Goal: Task Accomplishment & Management: Manage account settings

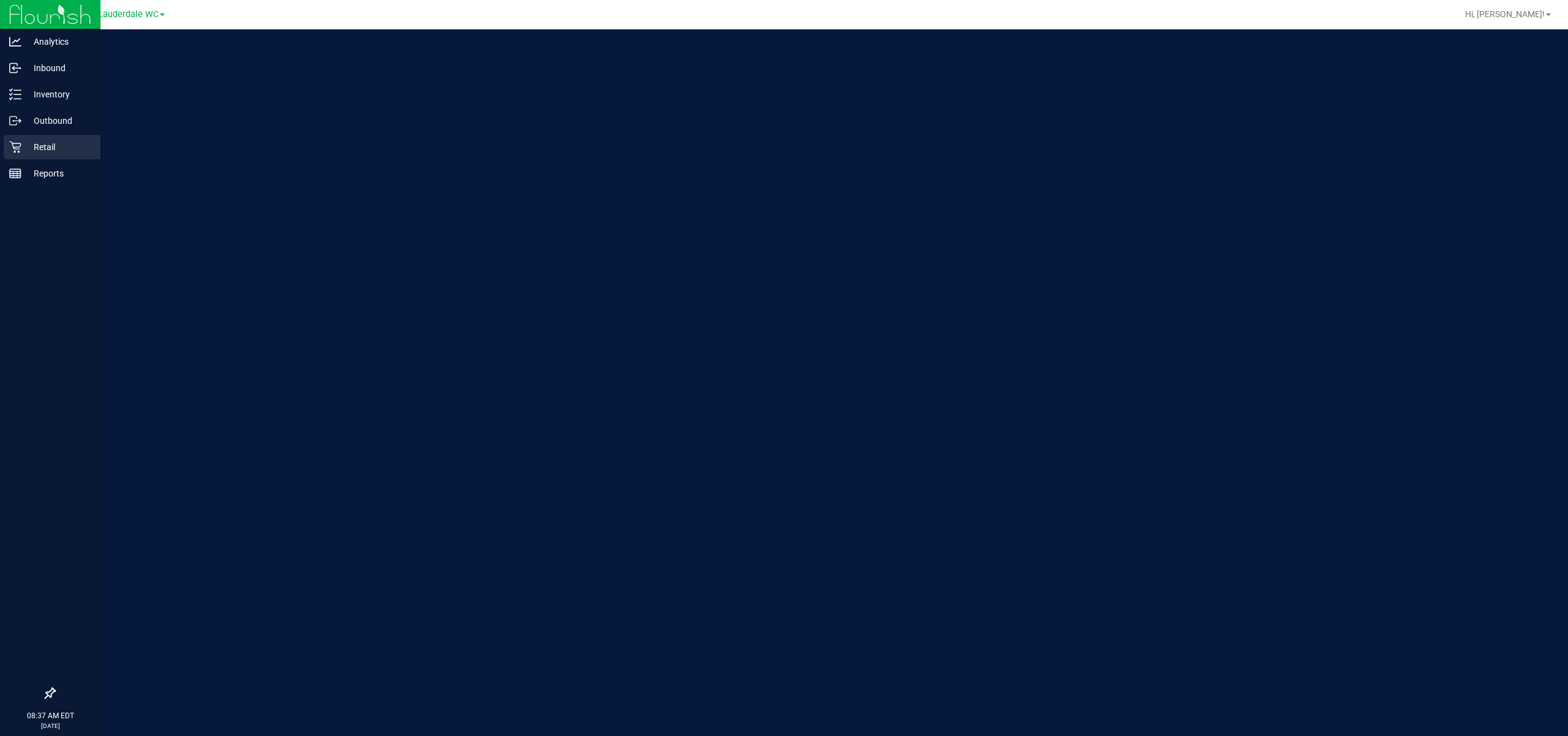
click at [38, 140] on p "Retail" at bounding box center [58, 147] width 74 height 15
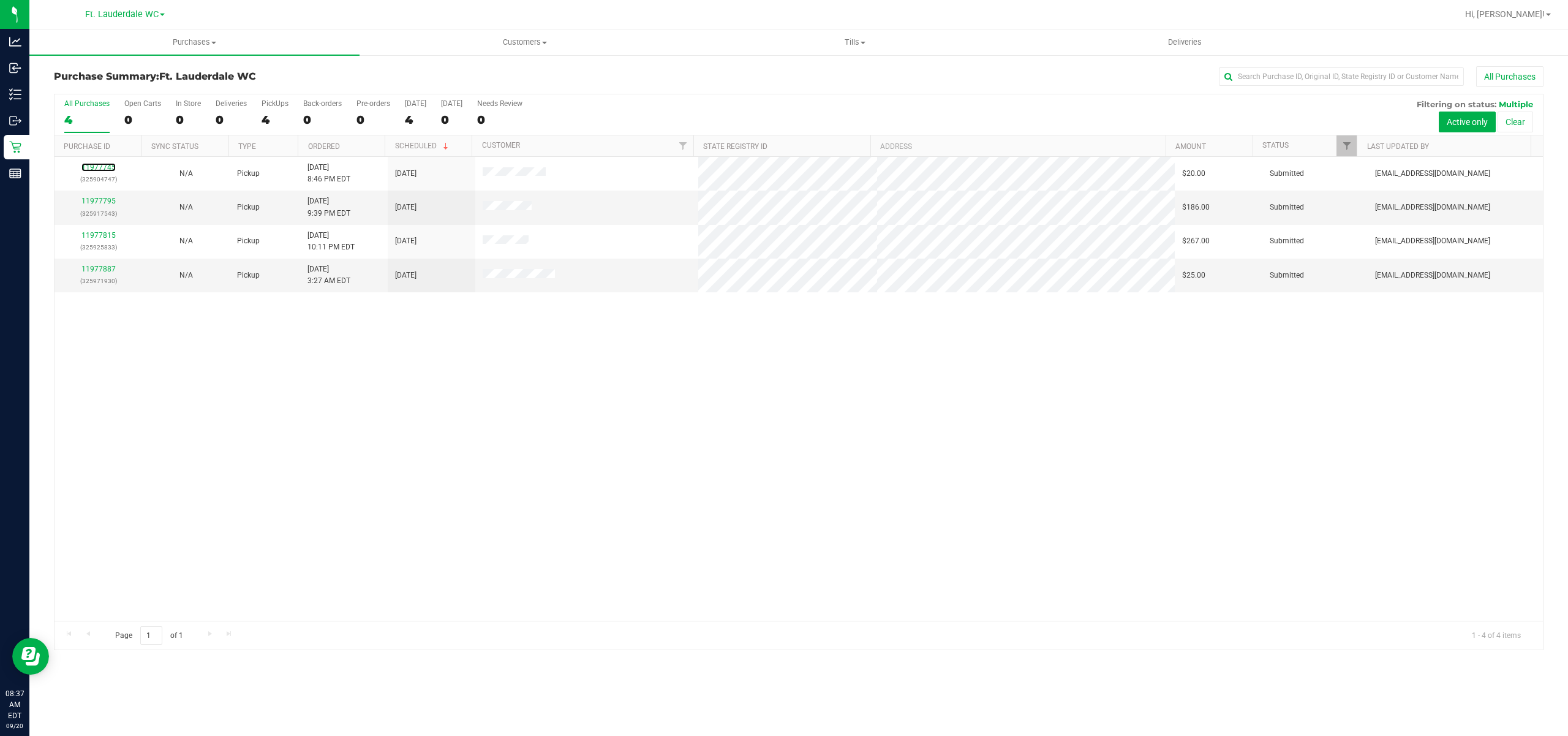
click at [99, 170] on link "11977745" at bounding box center [98, 167] width 34 height 9
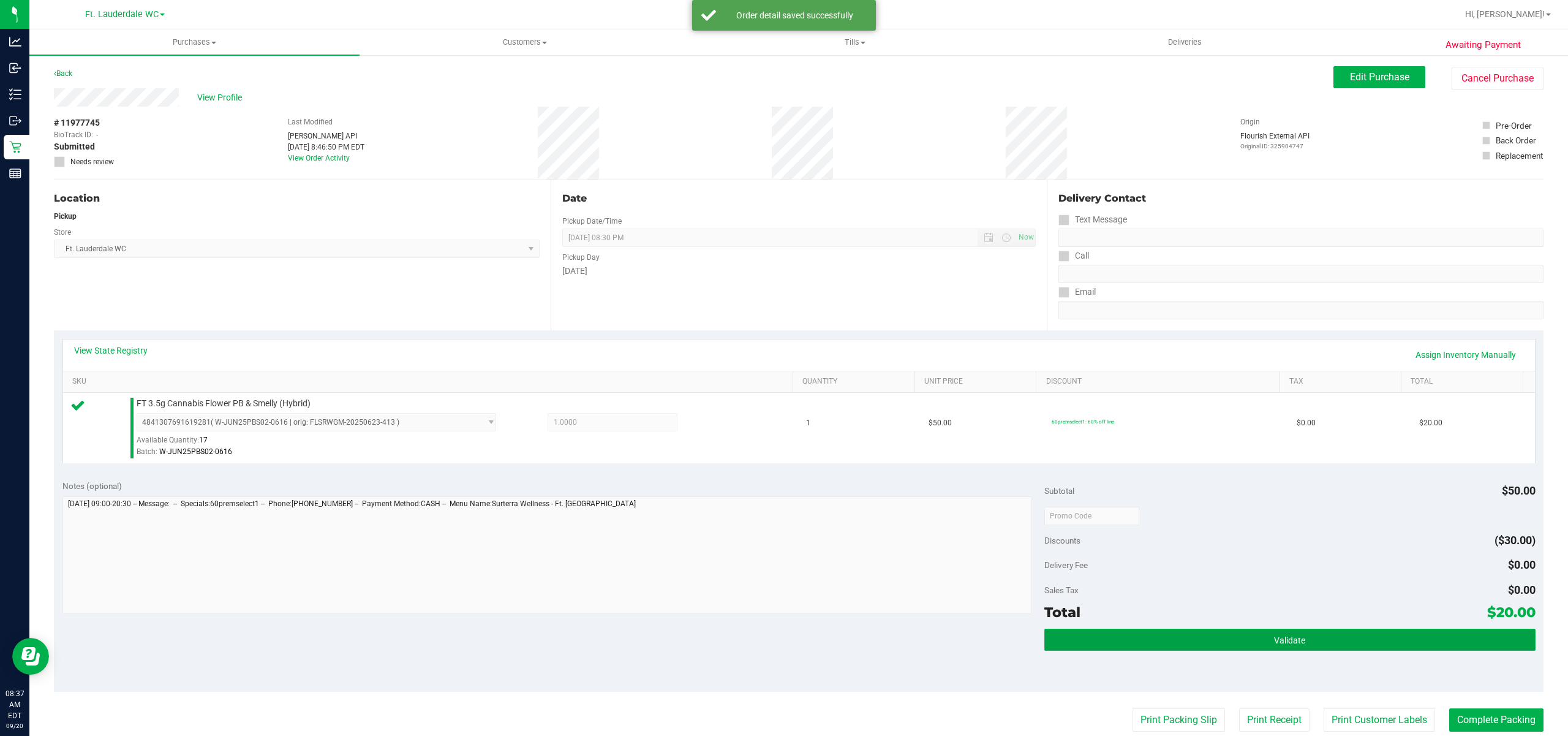
click at [1158, 634] on button "Validate" at bounding box center [1290, 640] width 491 height 22
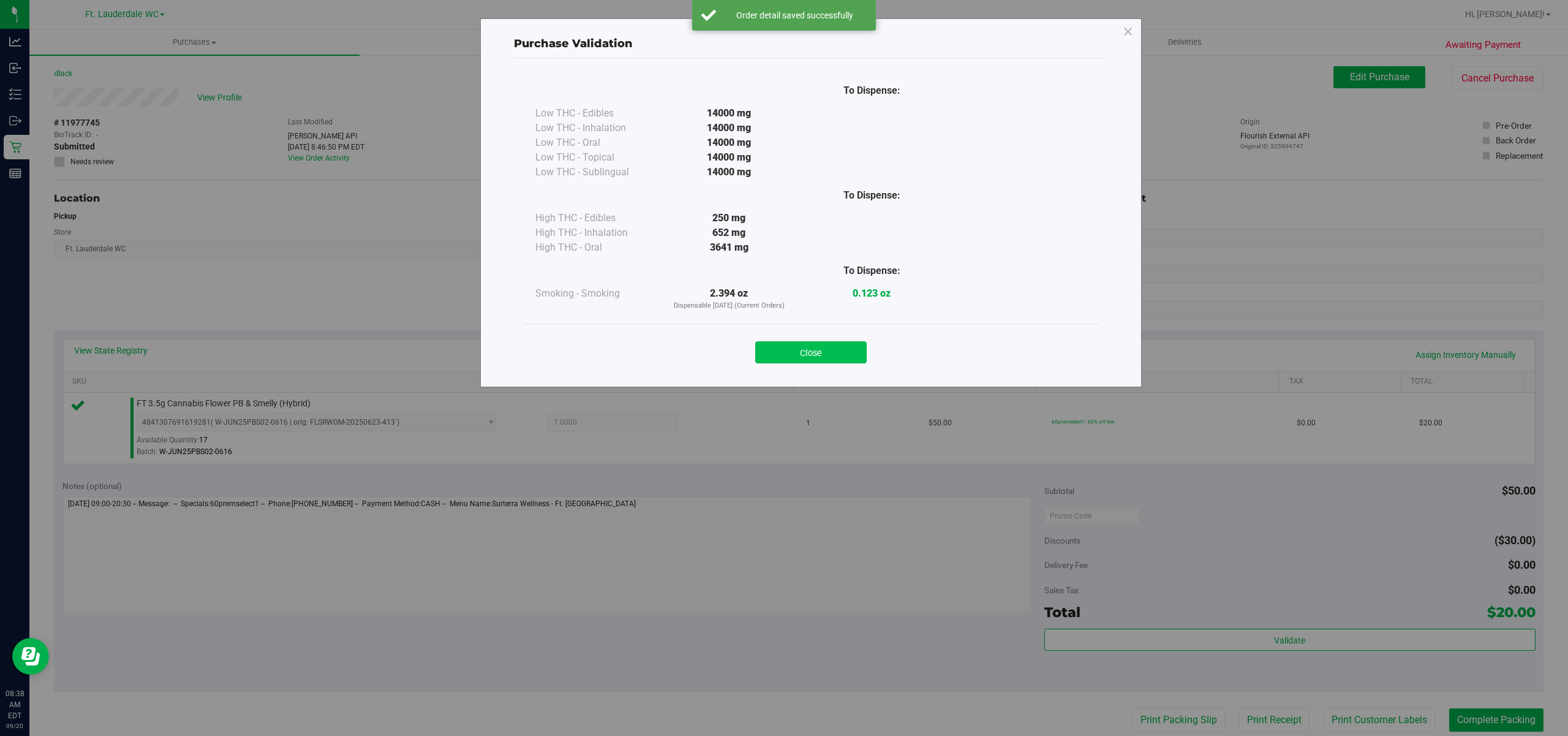
click at [797, 345] on button "Close" at bounding box center [810, 352] width 111 height 22
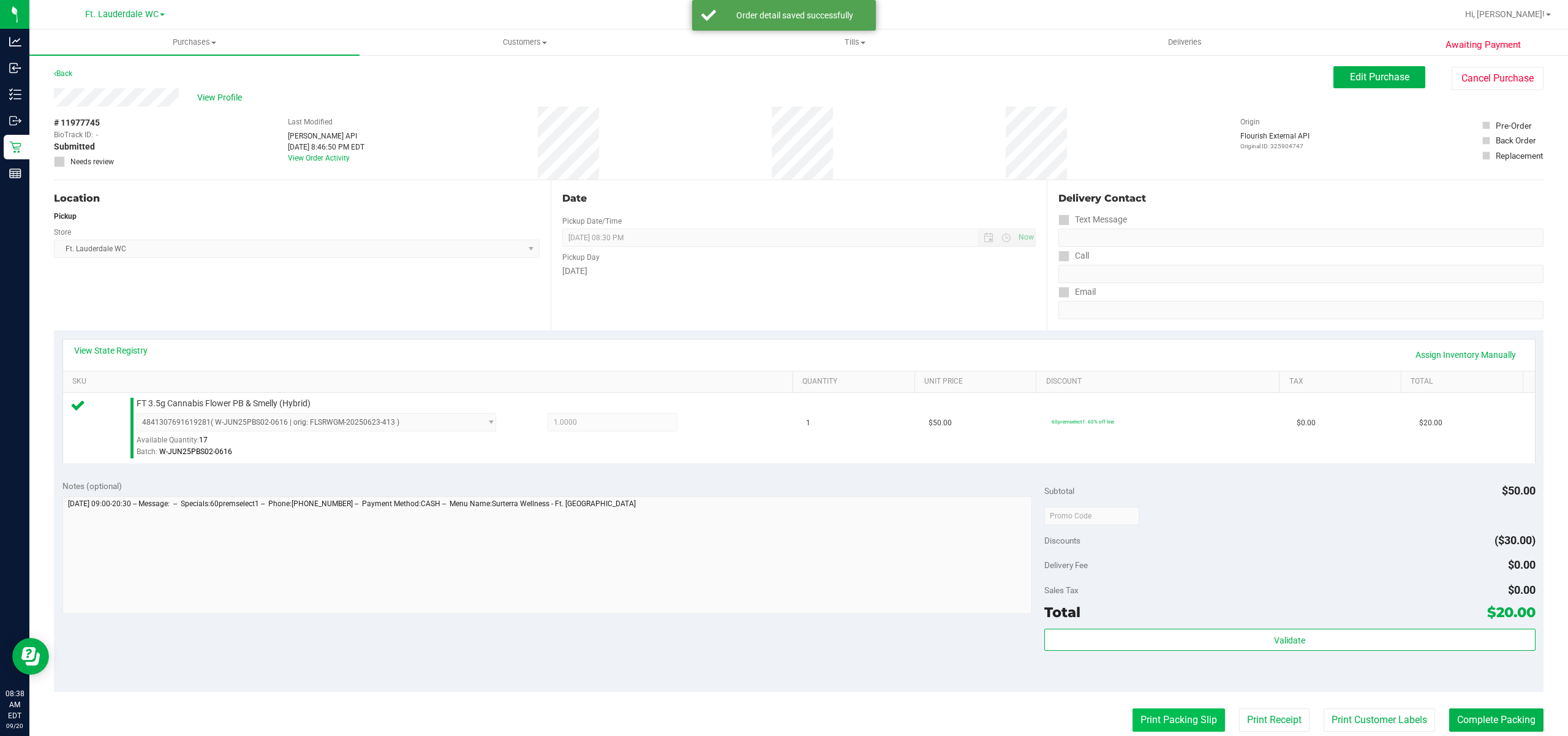
click at [1160, 719] on button "Print Packing Slip" at bounding box center [1179, 720] width 93 height 23
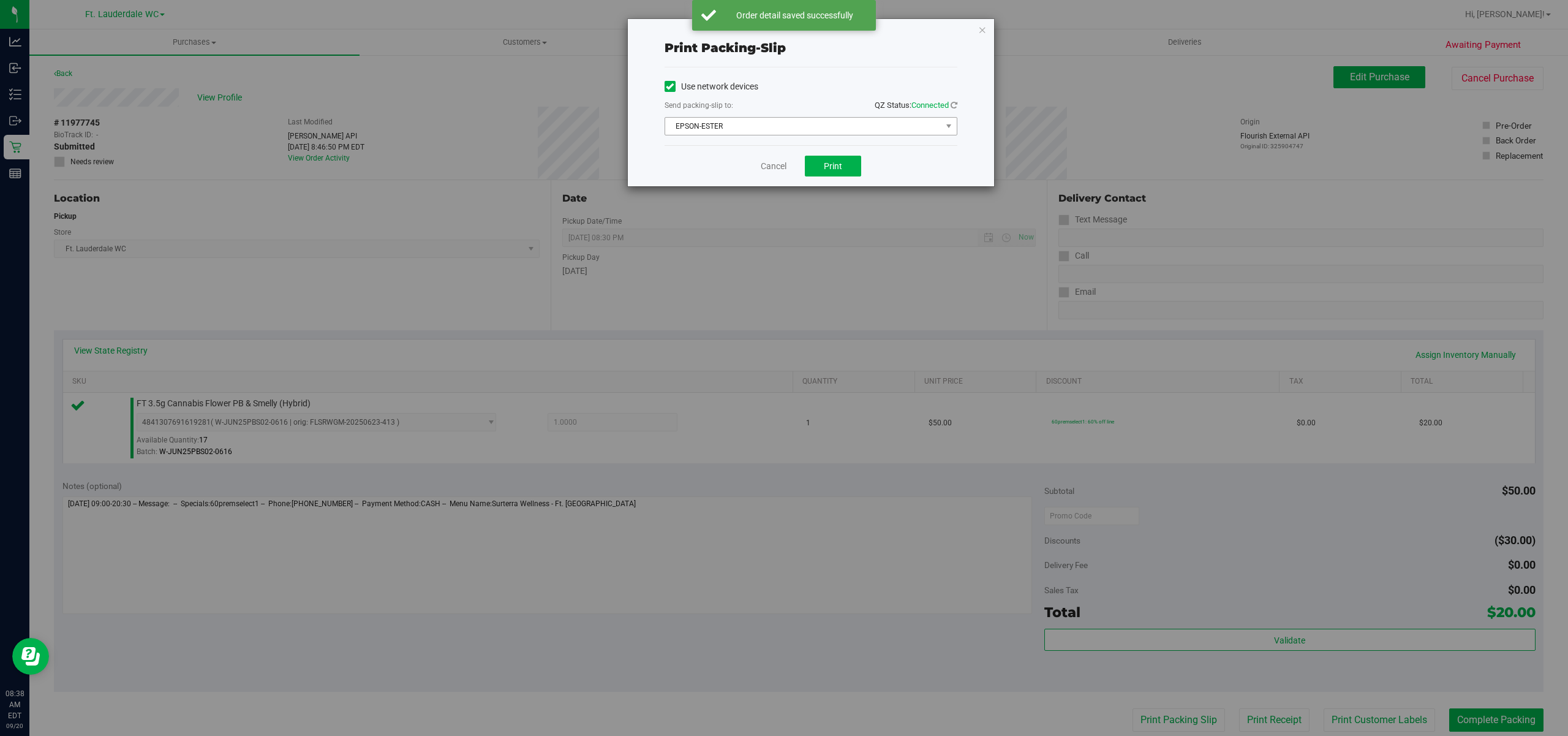
click at [745, 119] on span "EPSON-ESTER" at bounding box center [803, 126] width 276 height 17
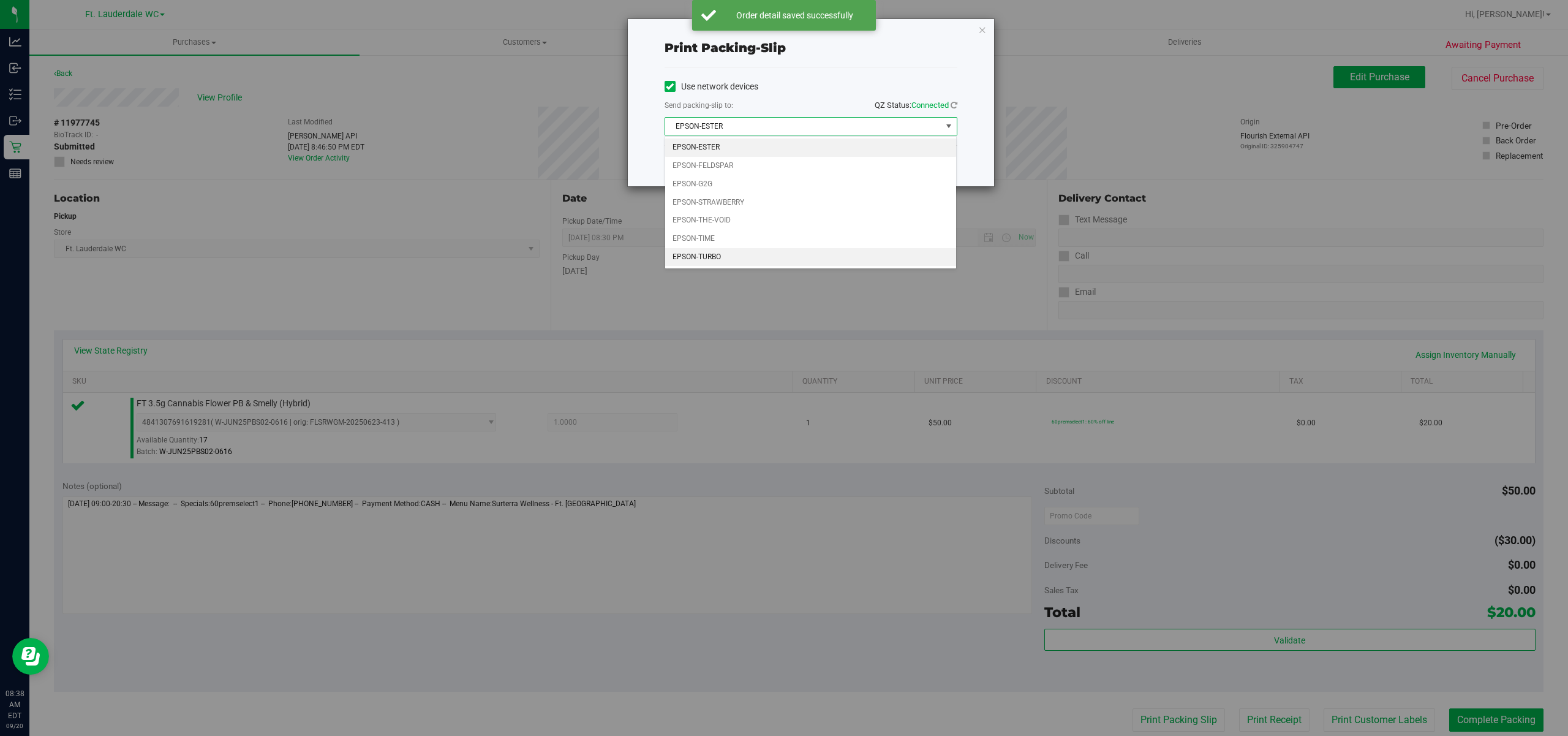
click at [725, 261] on li "EPSON-TURBO" at bounding box center [811, 257] width 291 height 18
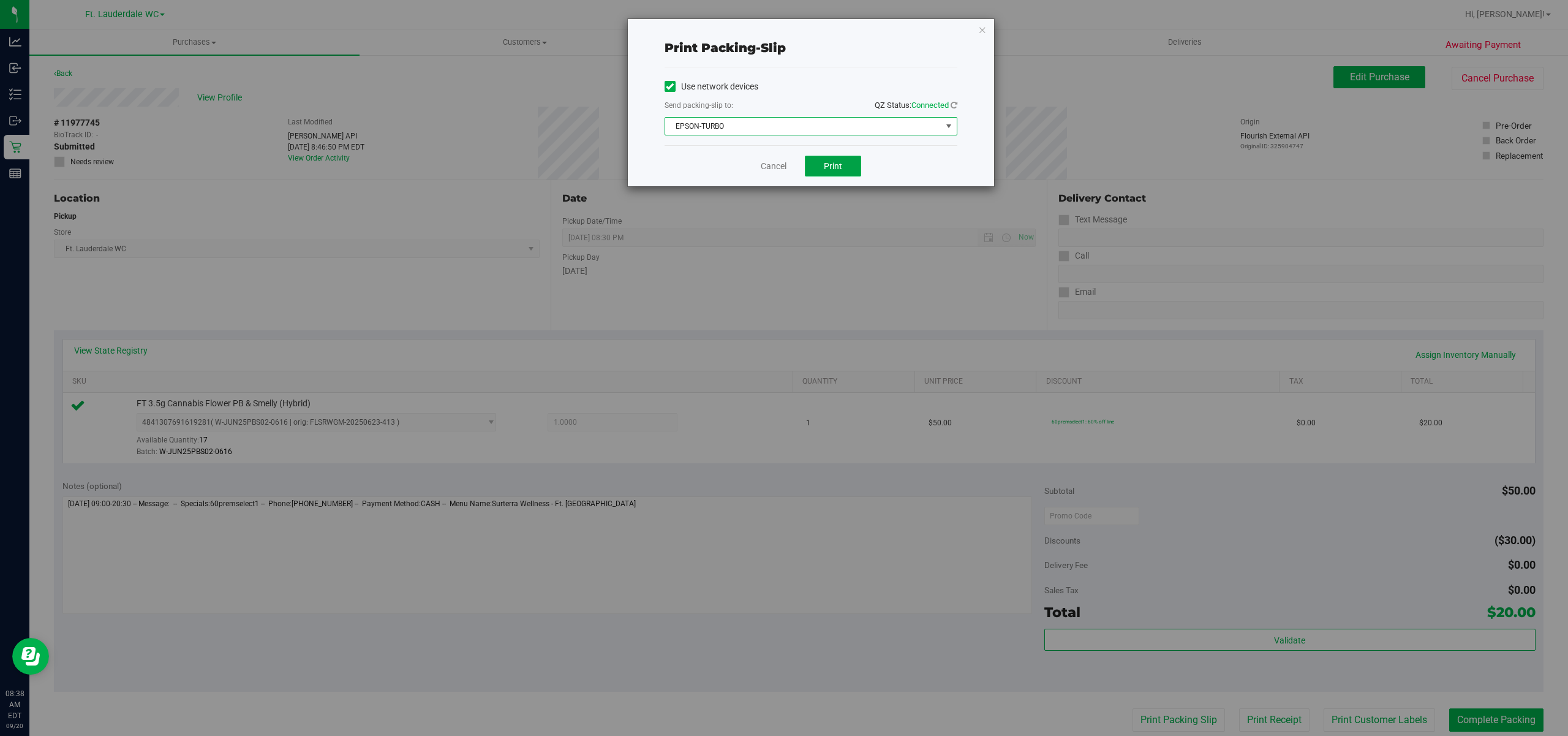
click at [827, 162] on span "Print" at bounding box center [833, 166] width 18 height 10
click at [765, 167] on link "Cancel" at bounding box center [768, 166] width 26 height 13
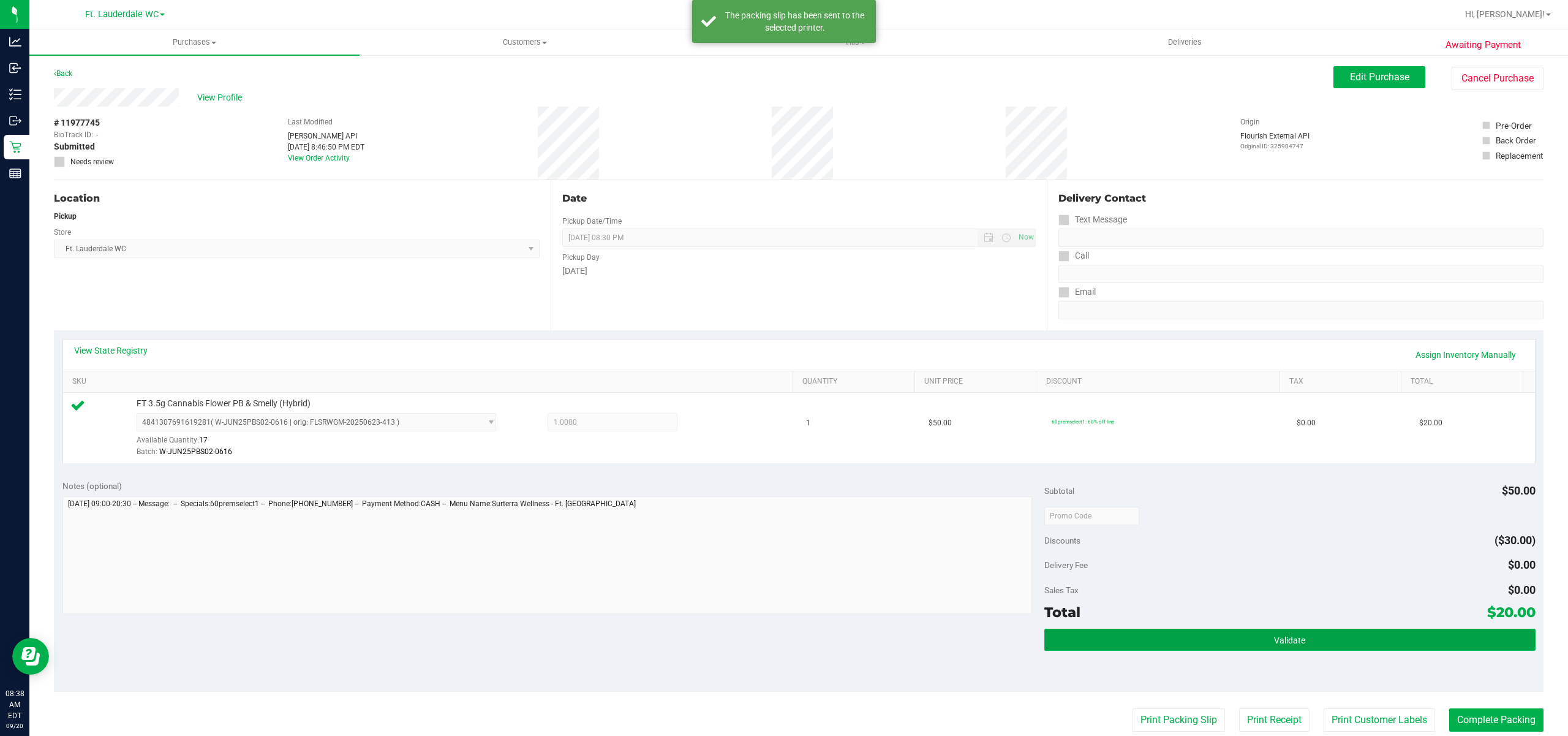
click at [1132, 637] on button "Validate" at bounding box center [1290, 640] width 491 height 22
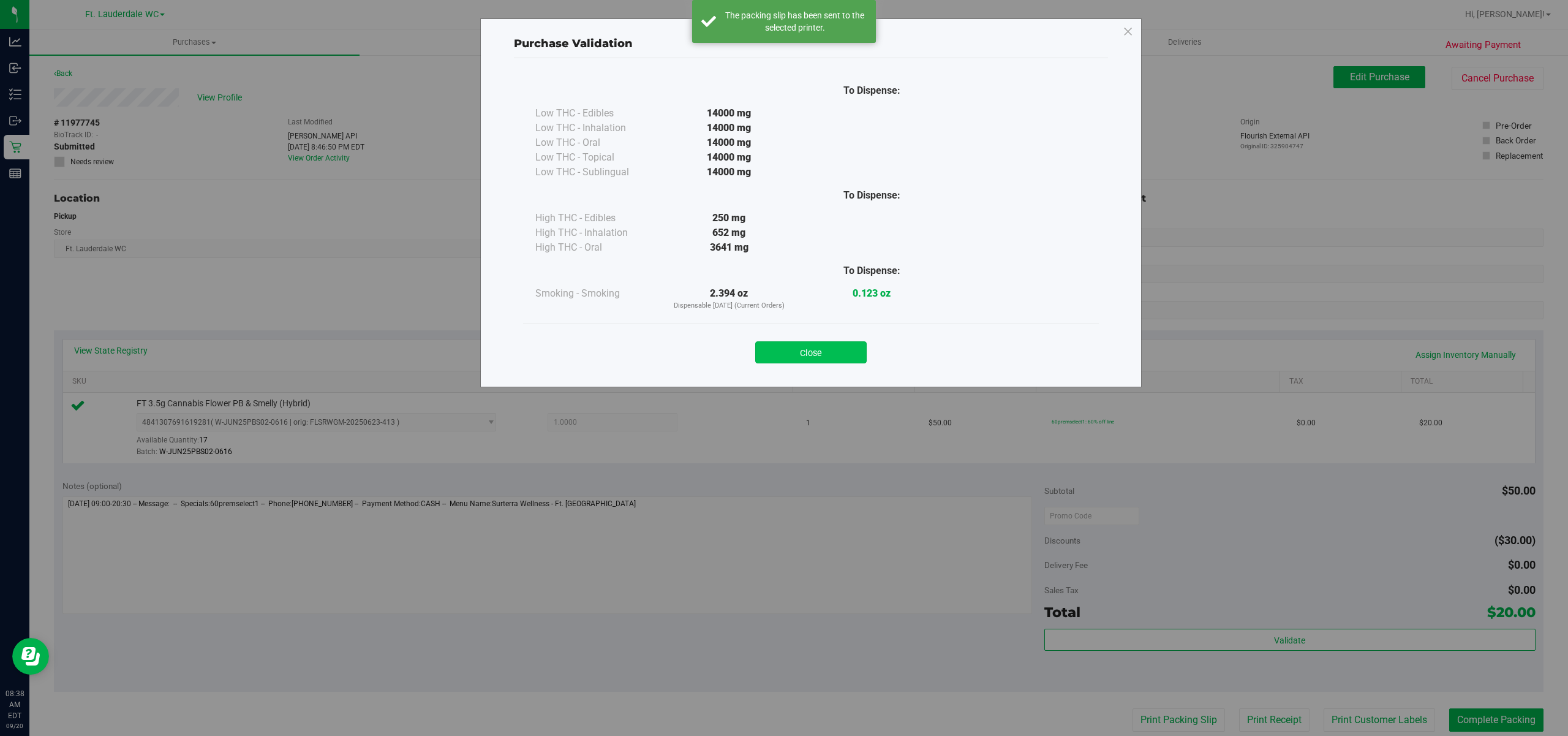
click at [844, 349] on button "Close" at bounding box center [810, 352] width 111 height 22
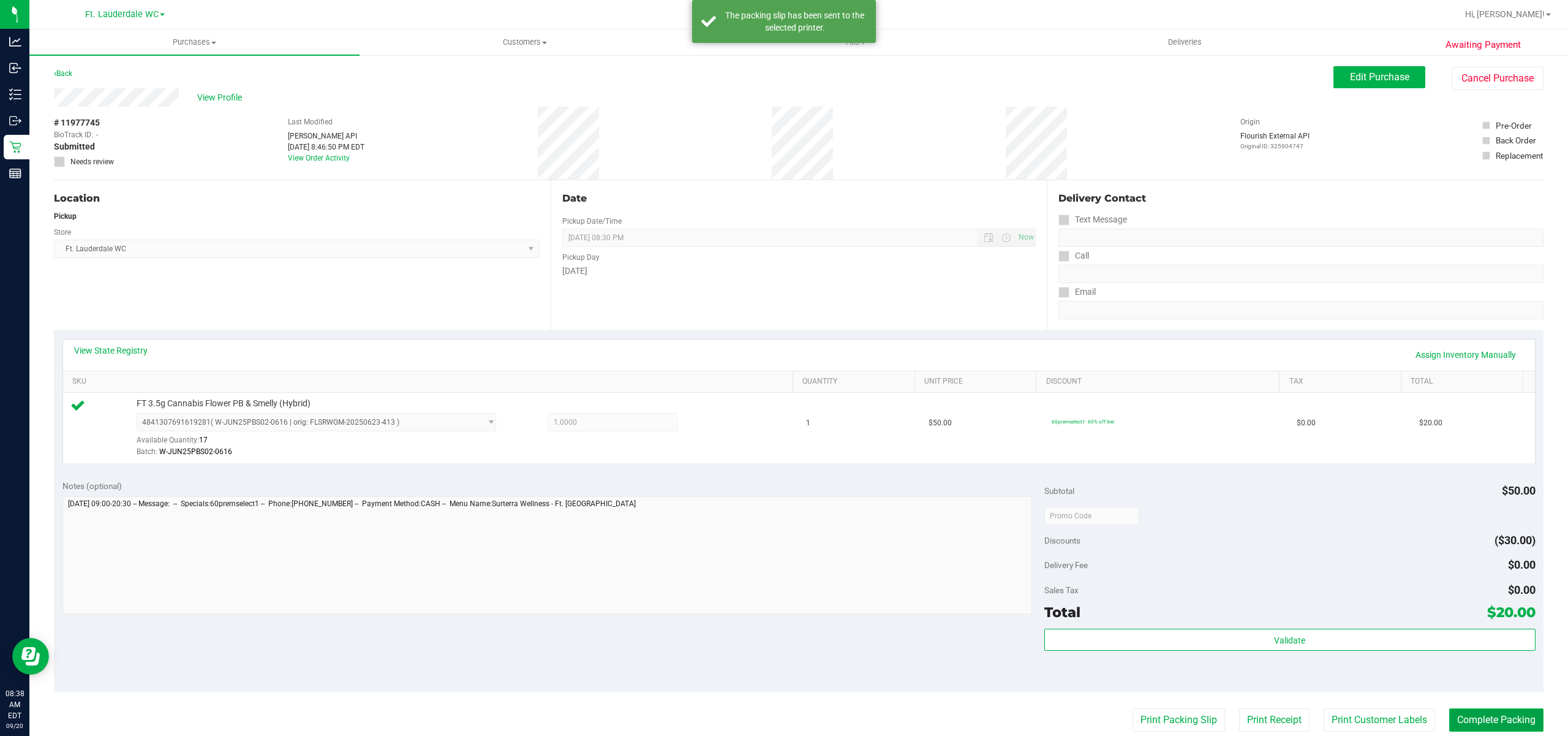
click at [1483, 718] on button "Complete Packing" at bounding box center [1496, 720] width 94 height 23
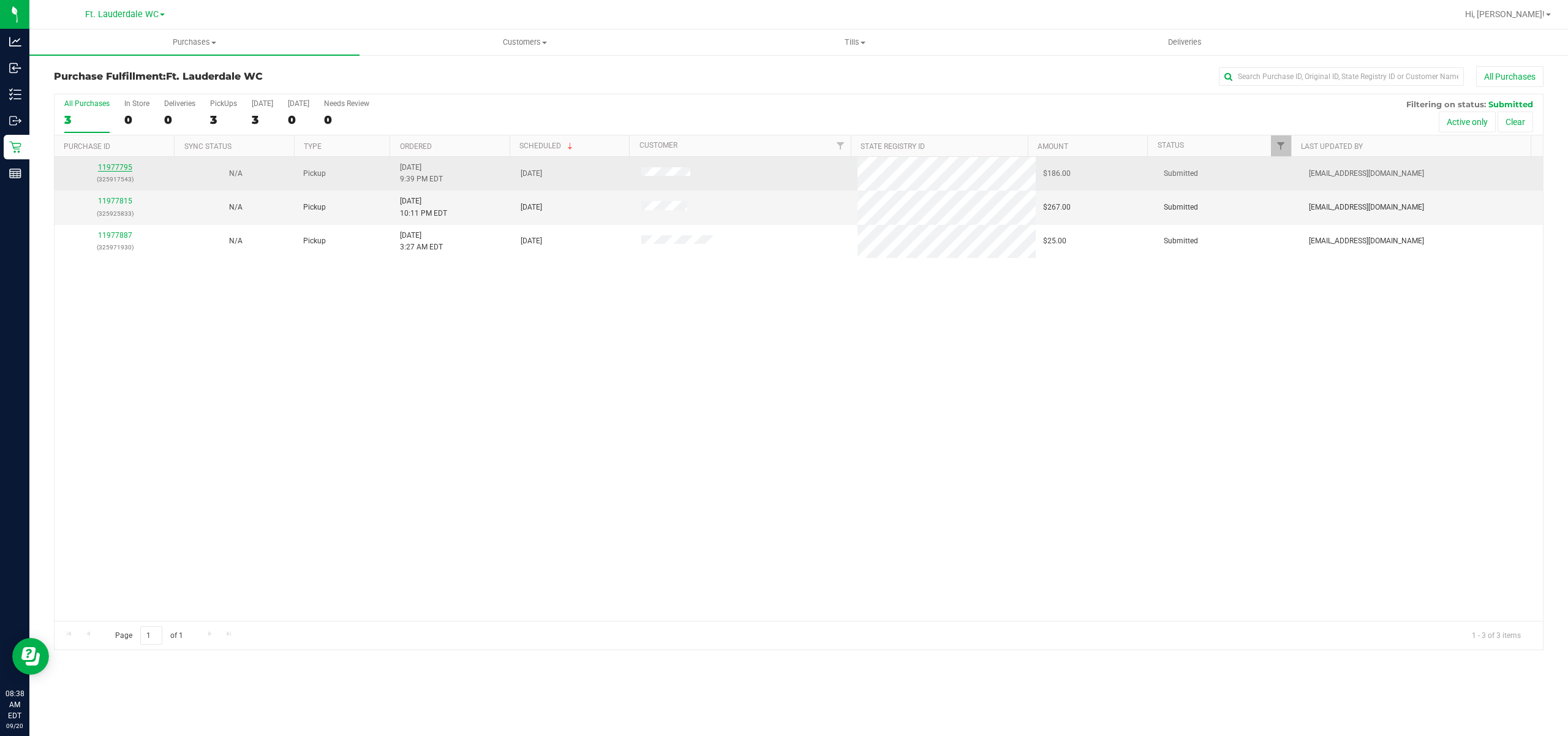
click at [120, 168] on link "11977795" at bounding box center [115, 167] width 34 height 9
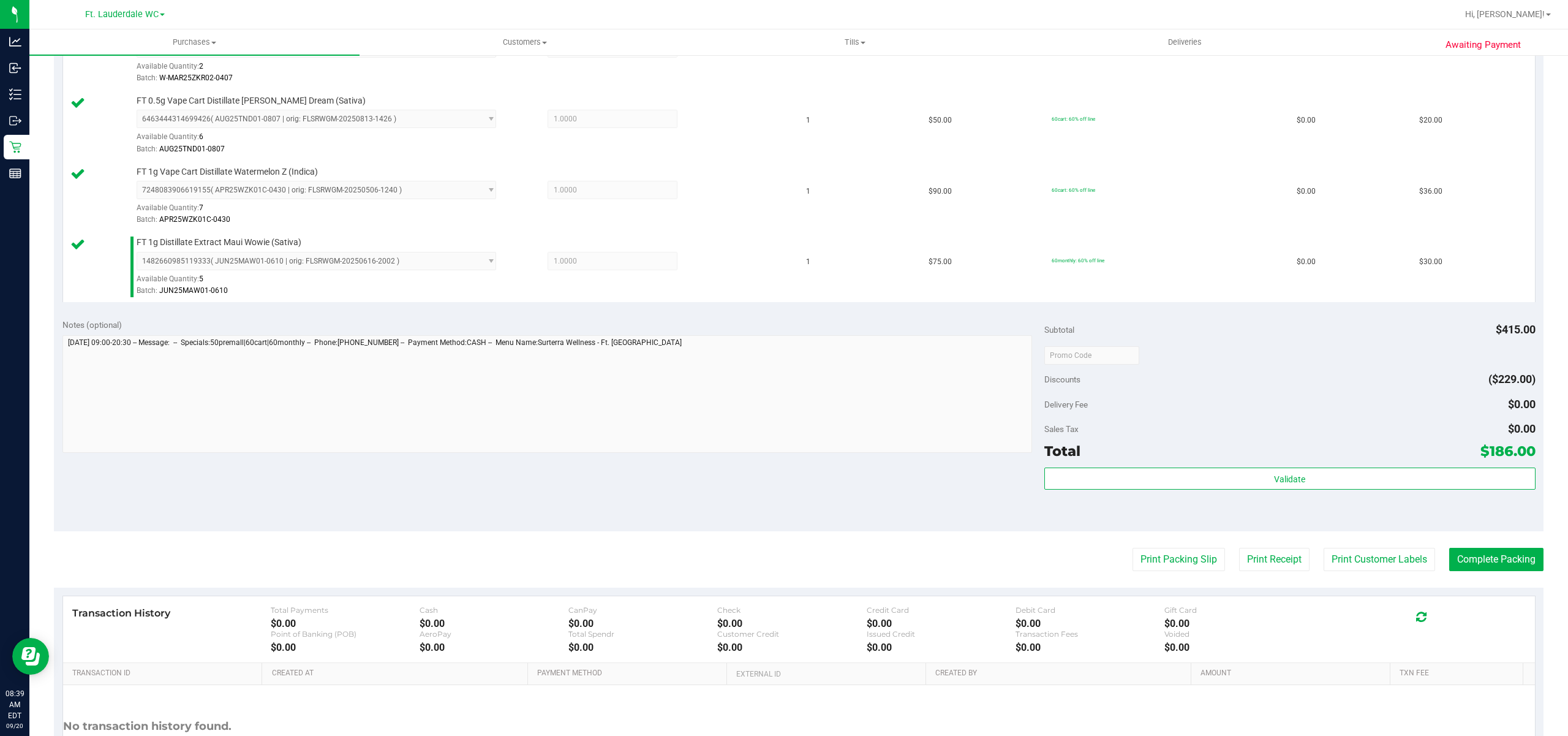
scroll to position [516, 0]
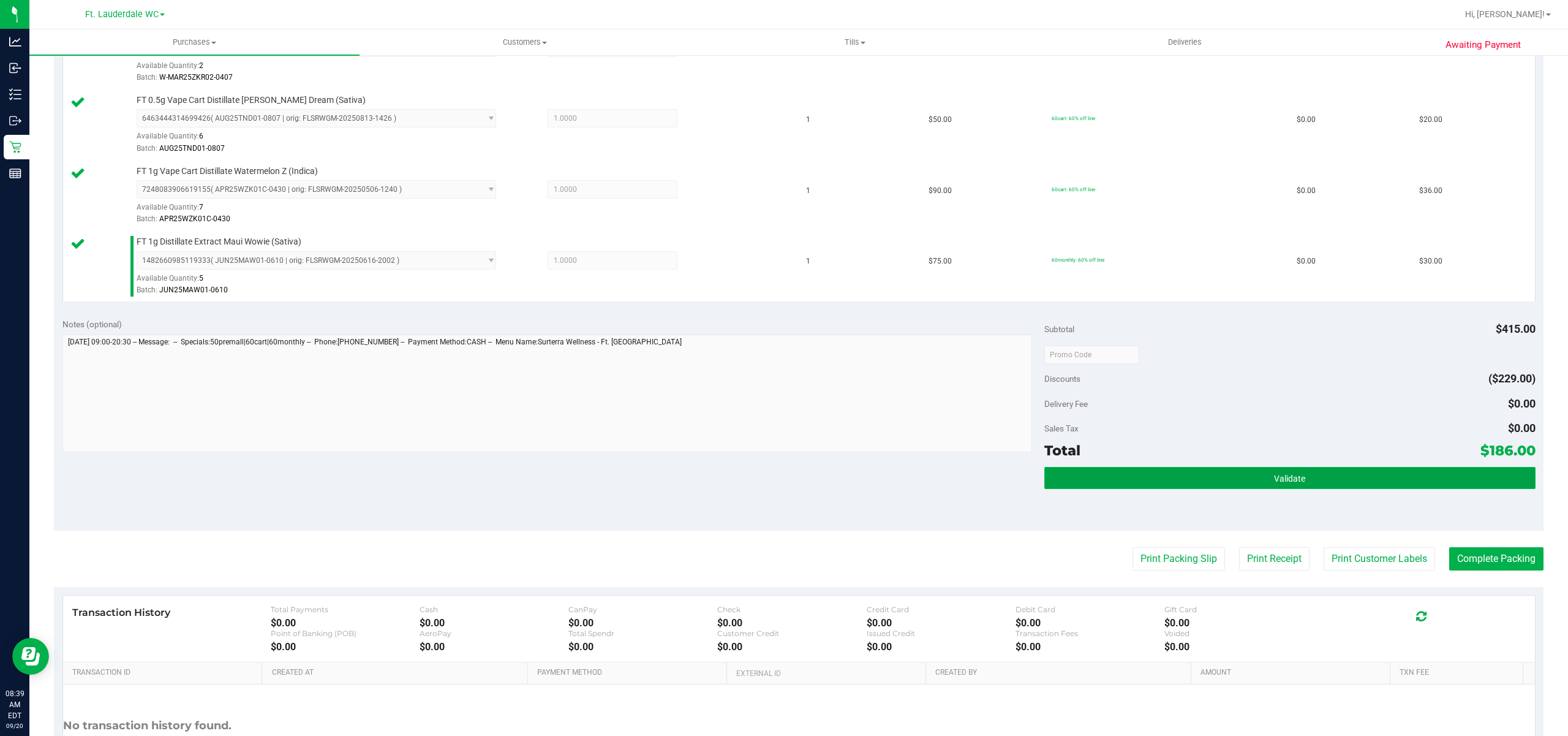
click at [1167, 488] on button "Validate" at bounding box center [1290, 478] width 491 height 22
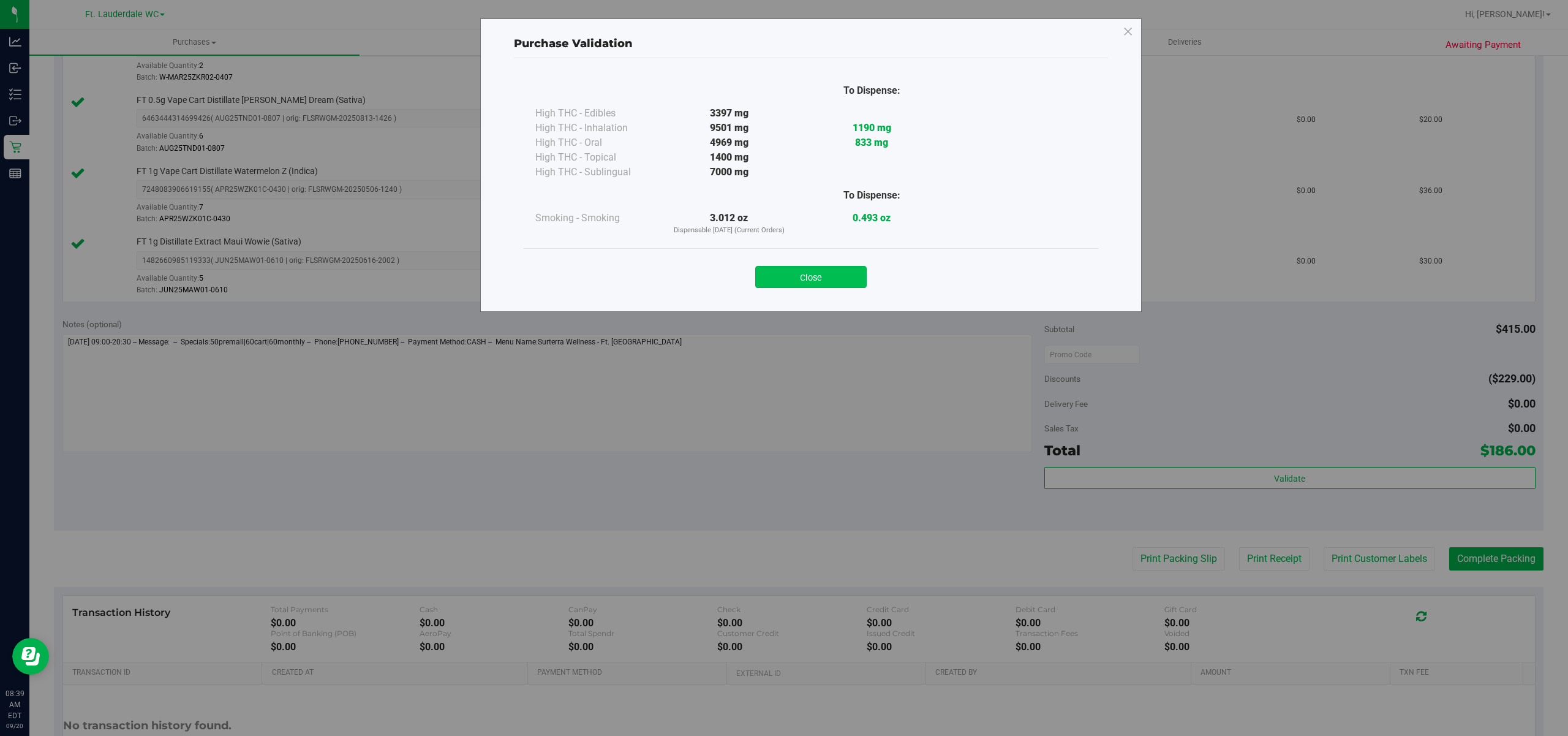
click at [829, 285] on button "Close" at bounding box center [810, 277] width 111 height 22
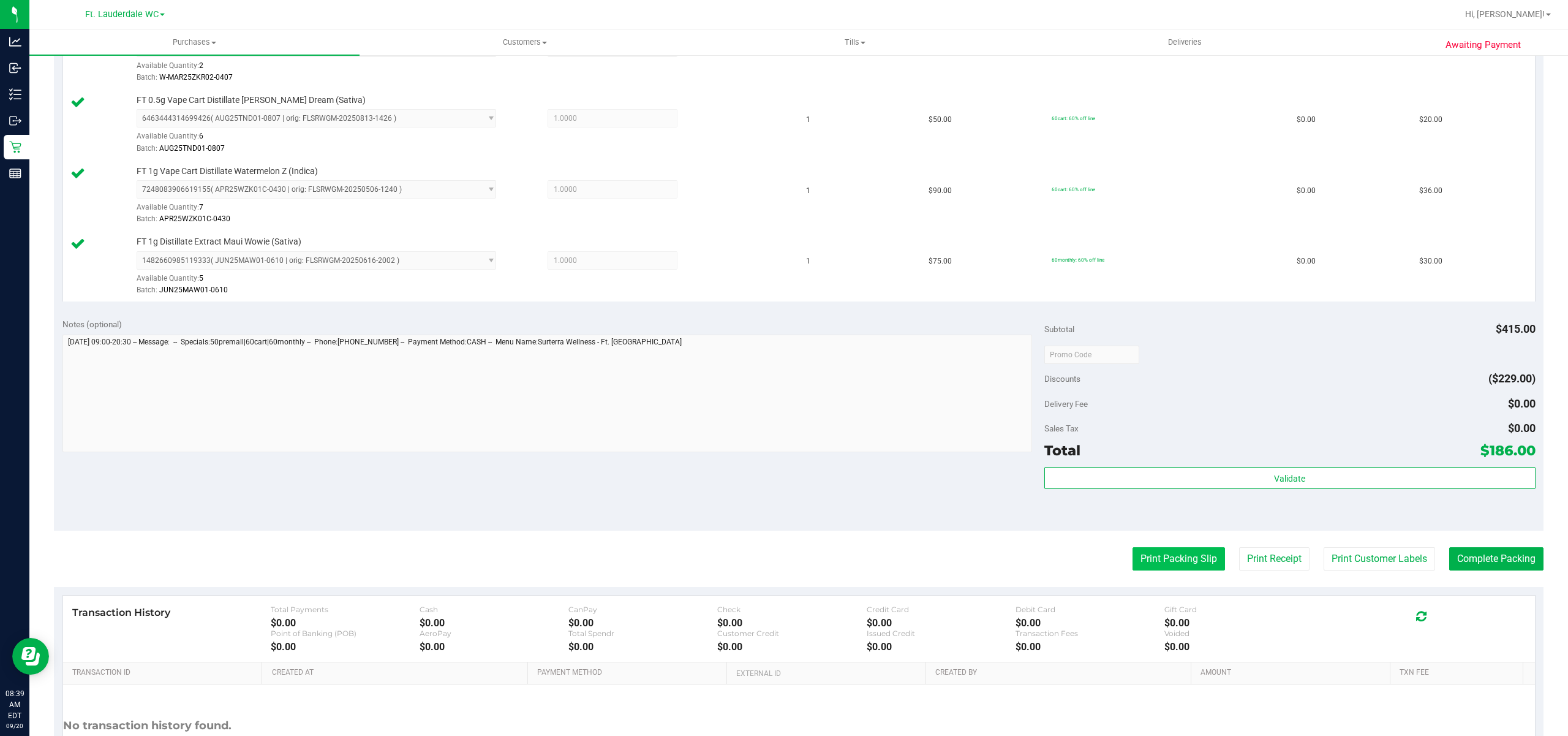
click at [1163, 556] on button "Print Packing Slip" at bounding box center [1179, 558] width 93 height 23
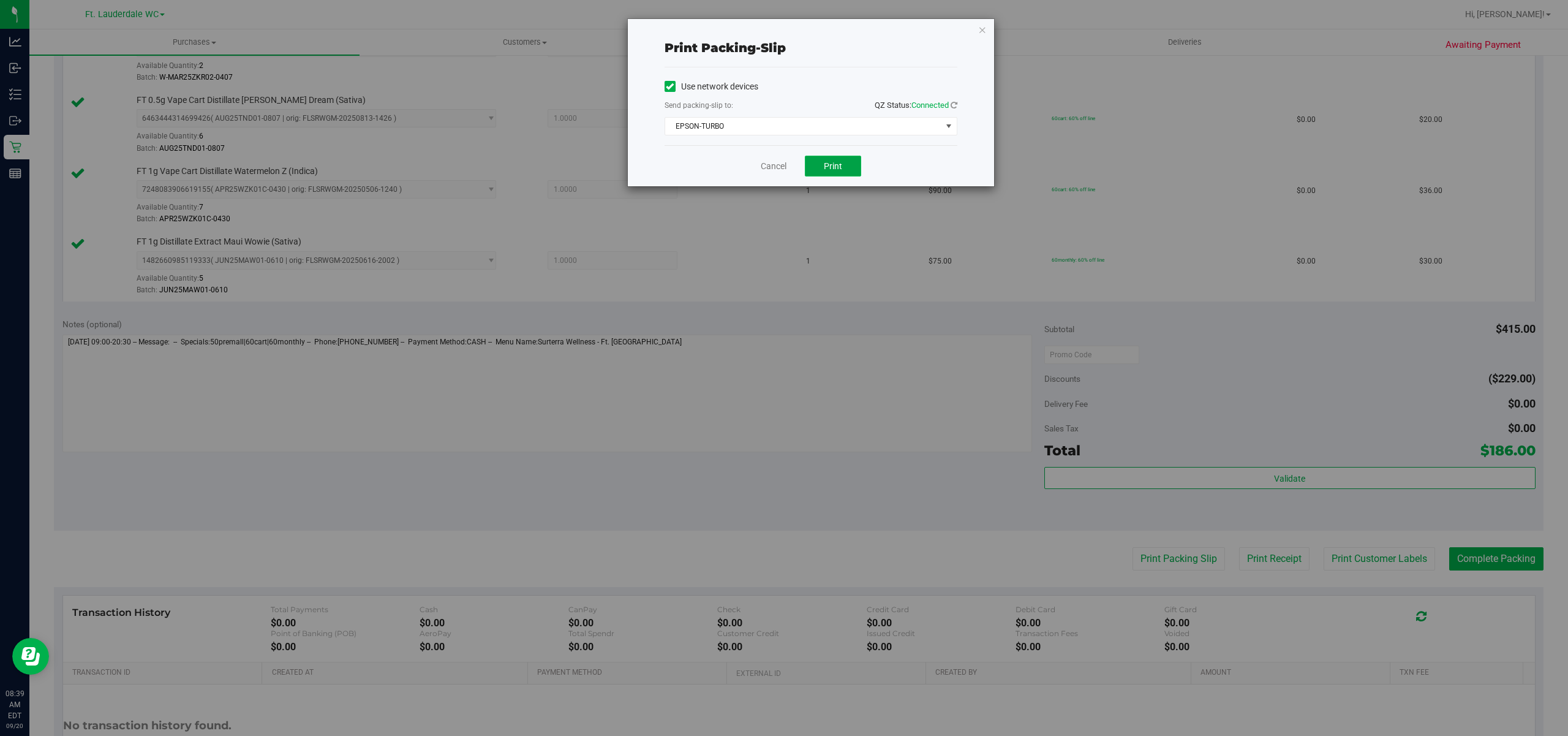
click at [821, 165] on button "Print" at bounding box center [833, 166] width 57 height 21
click at [762, 170] on link "Cancel" at bounding box center [768, 166] width 26 height 13
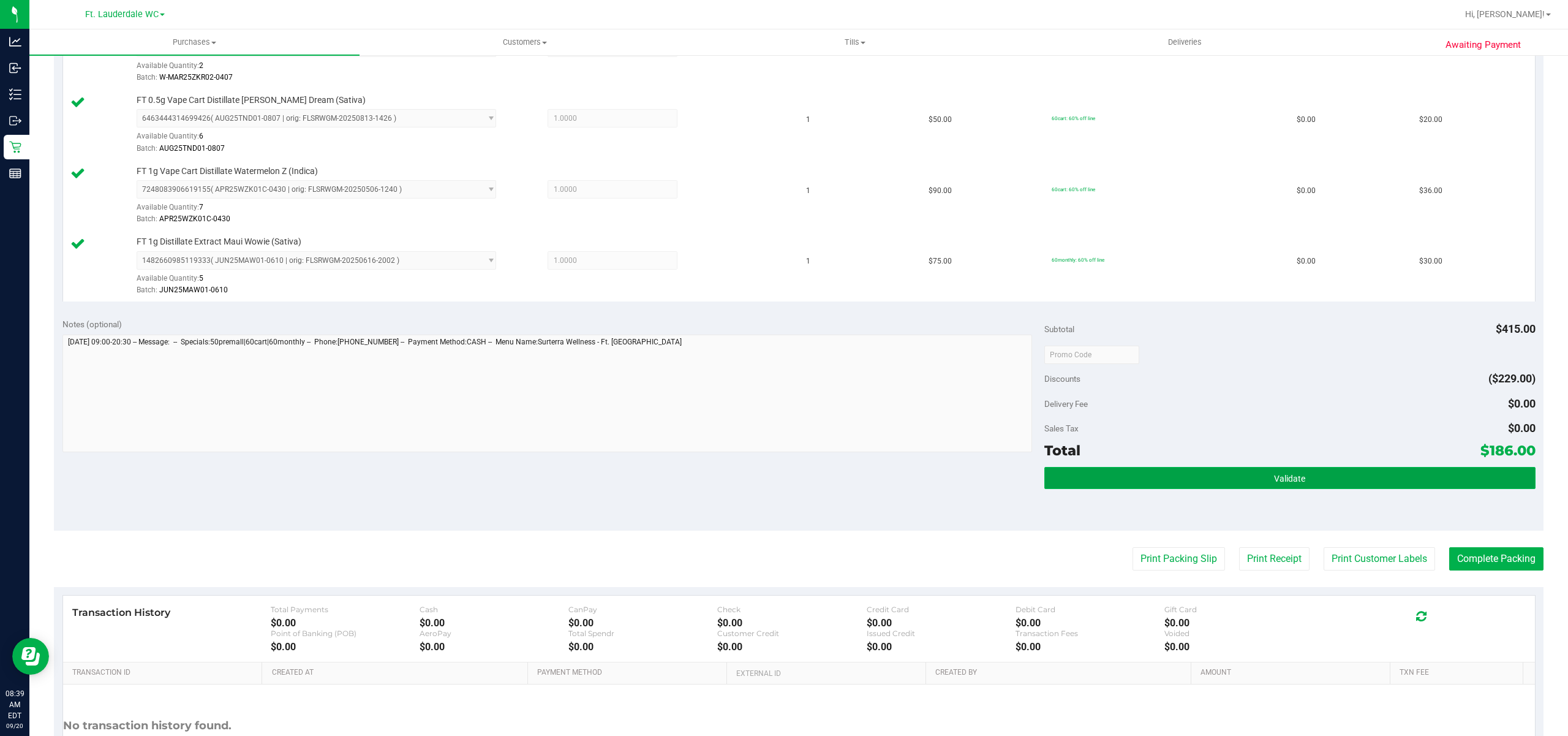
click at [1188, 486] on button "Validate" at bounding box center [1290, 478] width 491 height 22
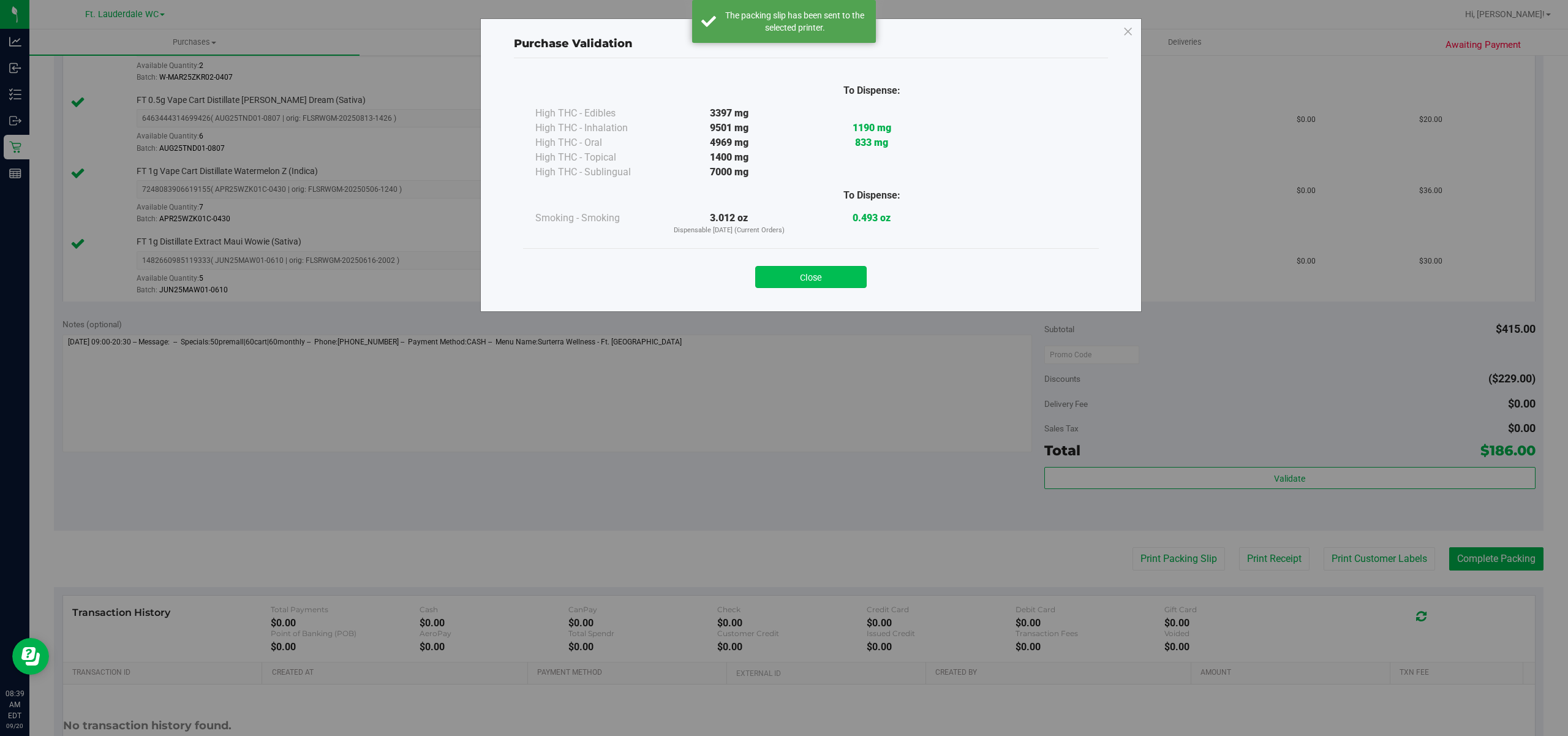
click at [824, 270] on button "Close" at bounding box center [810, 277] width 111 height 22
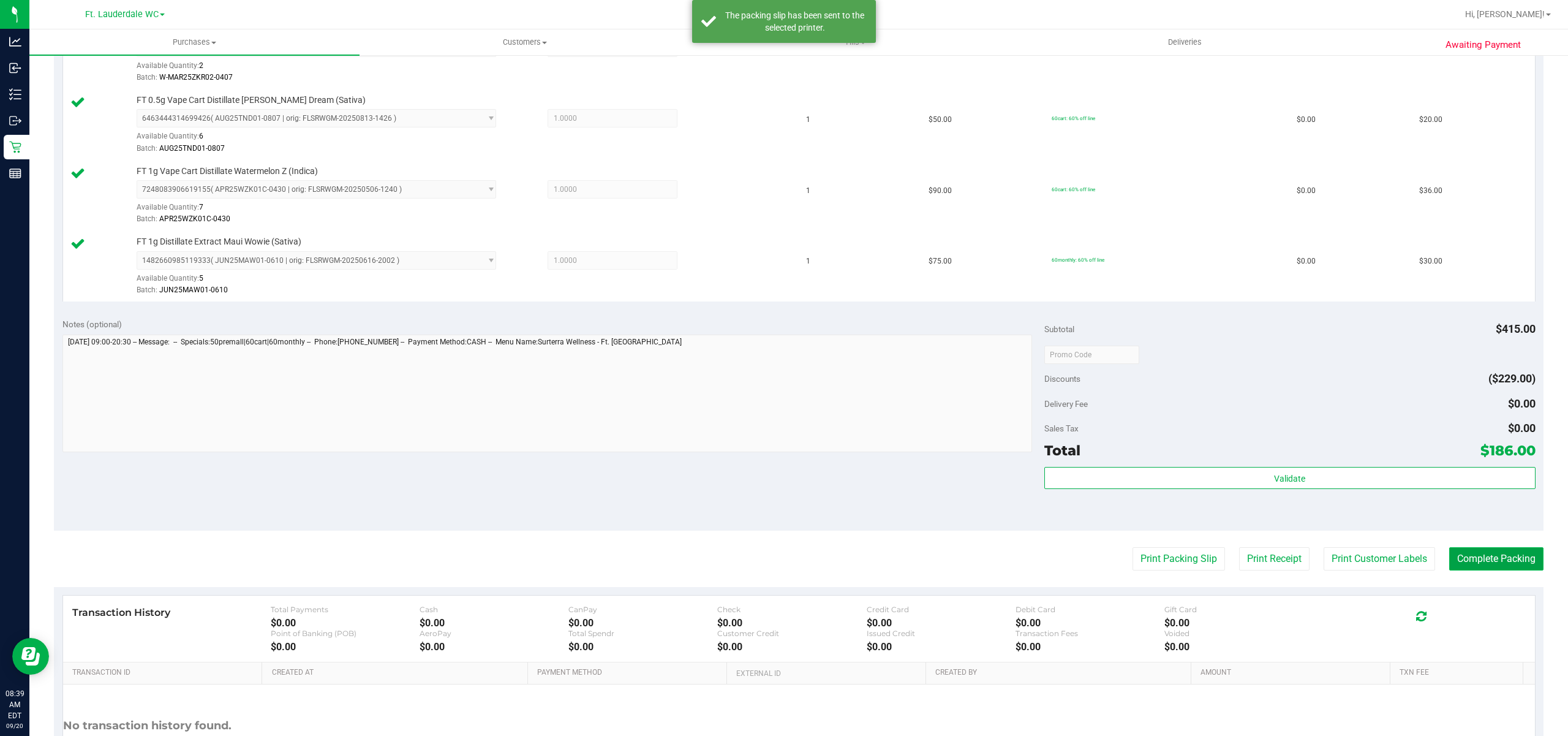
click at [1458, 560] on button "Complete Packing" at bounding box center [1496, 558] width 94 height 23
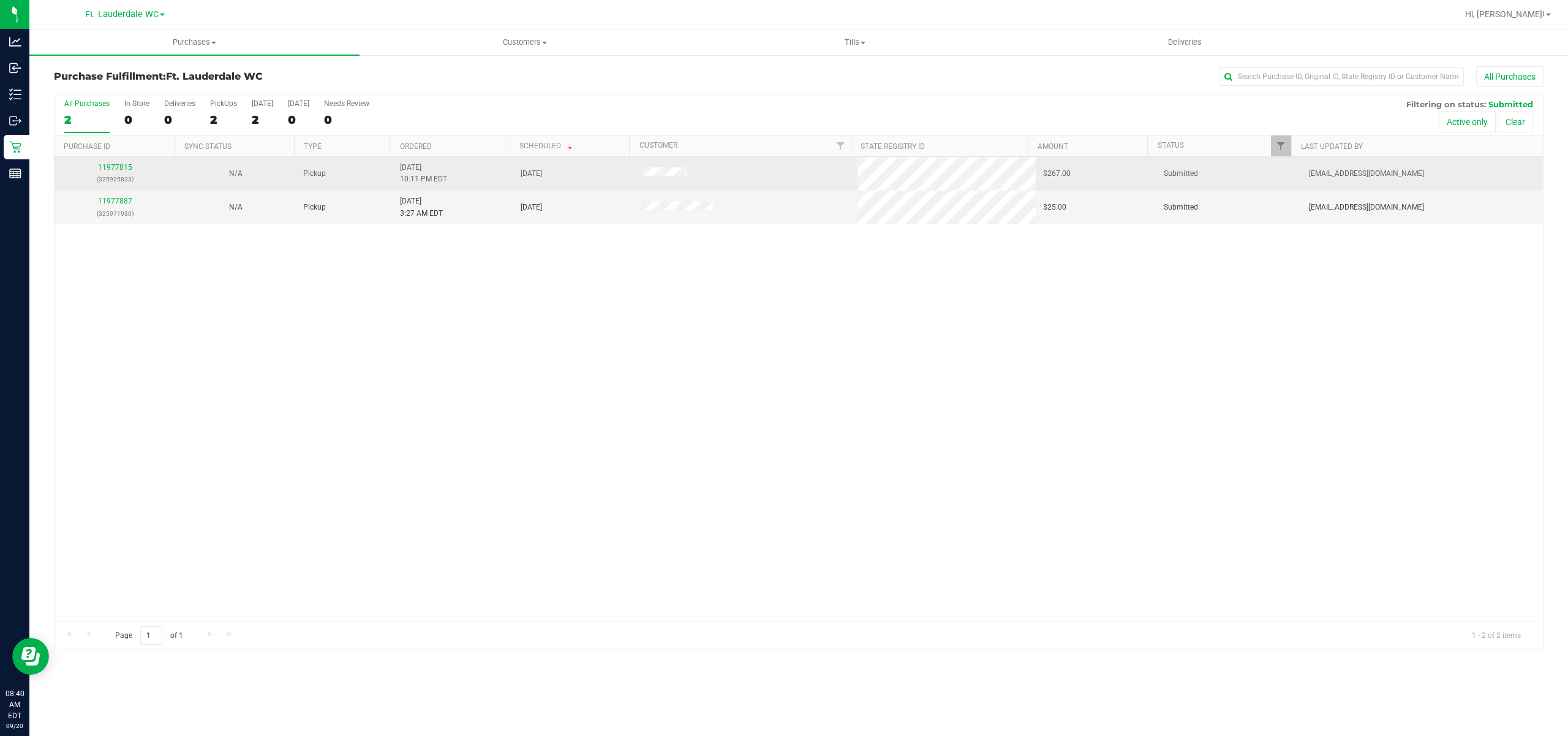
click at [122, 172] on div "11977815 (325925833)" at bounding box center [115, 173] width 106 height 23
click at [122, 172] on div "11977815 (325925833)" at bounding box center [115, 173] width 106 height 23
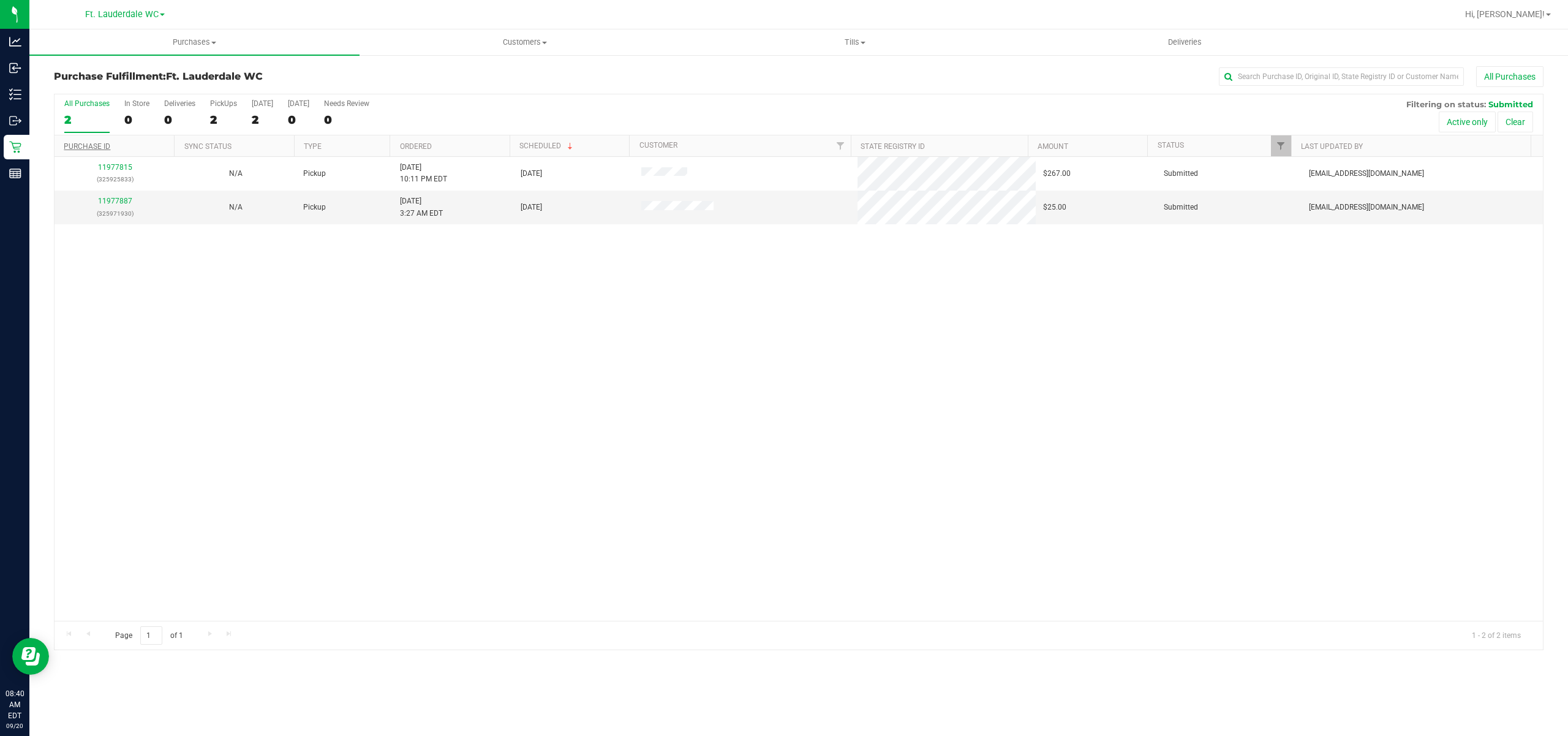
click at [108, 148] on link "Purchase ID" at bounding box center [87, 146] width 46 height 9
click at [115, 145] on span at bounding box center [119, 146] width 10 height 10
click at [100, 146] on link "Purchase ID" at bounding box center [94, 145] width 61 height 9
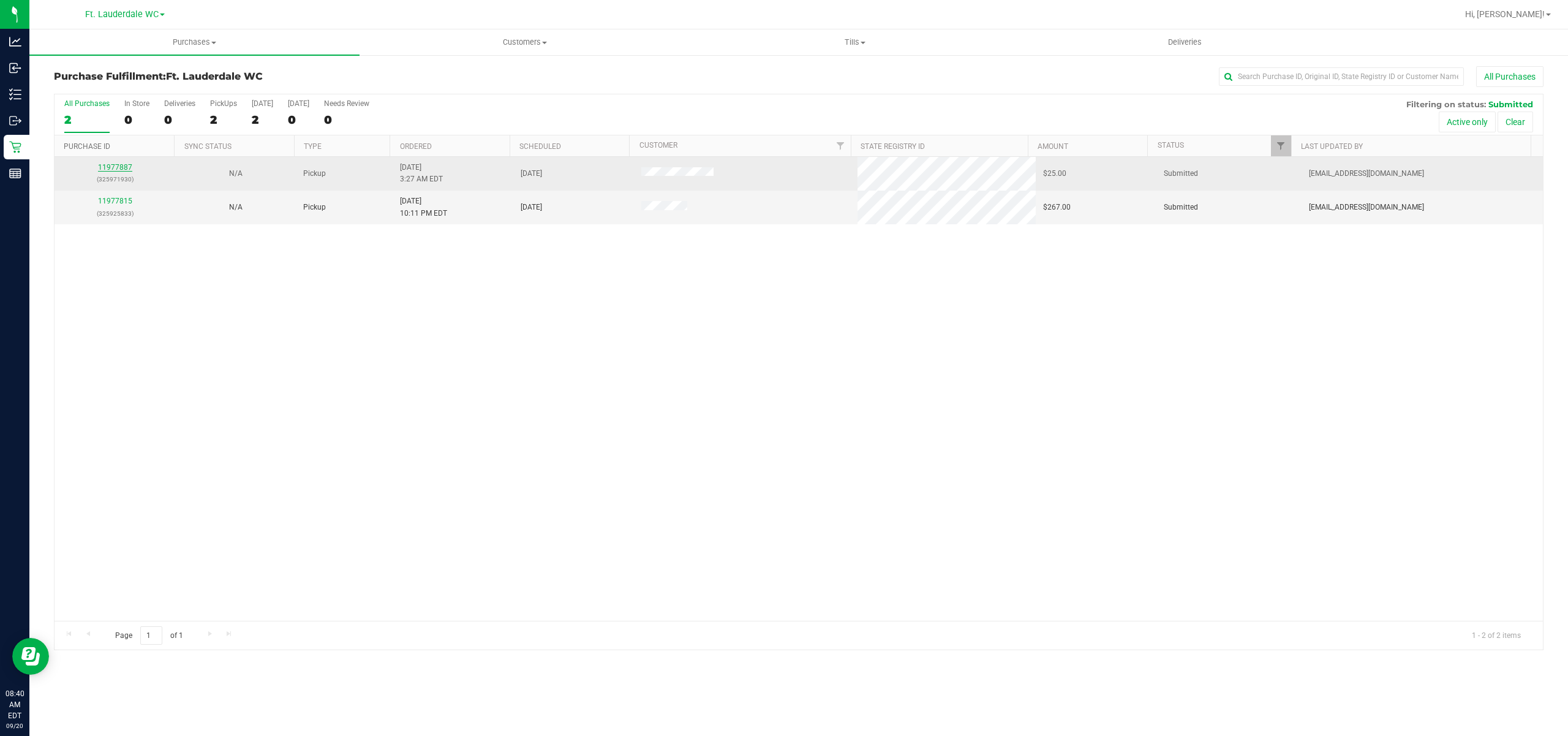
click at [117, 168] on link "11977887" at bounding box center [115, 167] width 34 height 9
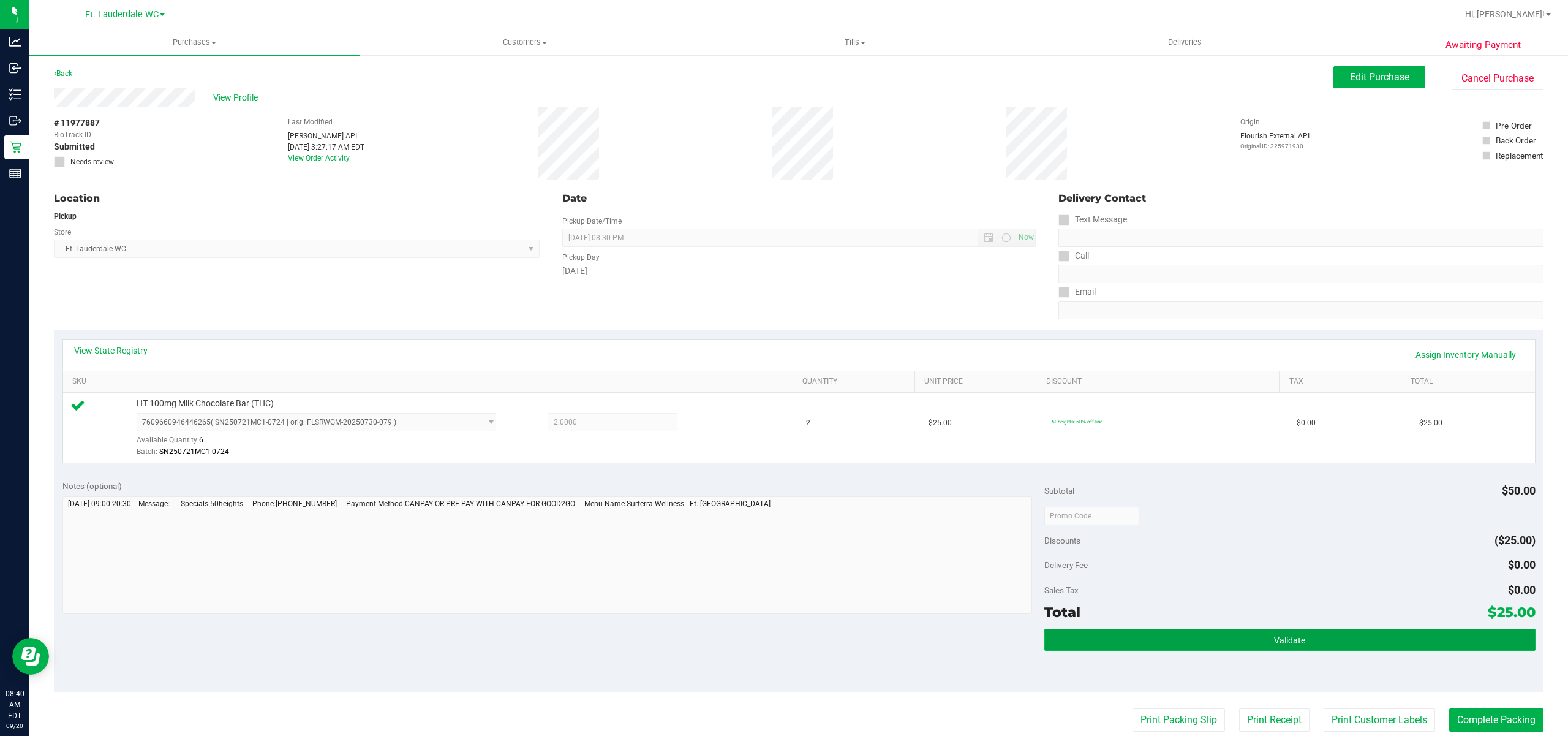
click at [1158, 642] on button "Validate" at bounding box center [1290, 640] width 491 height 22
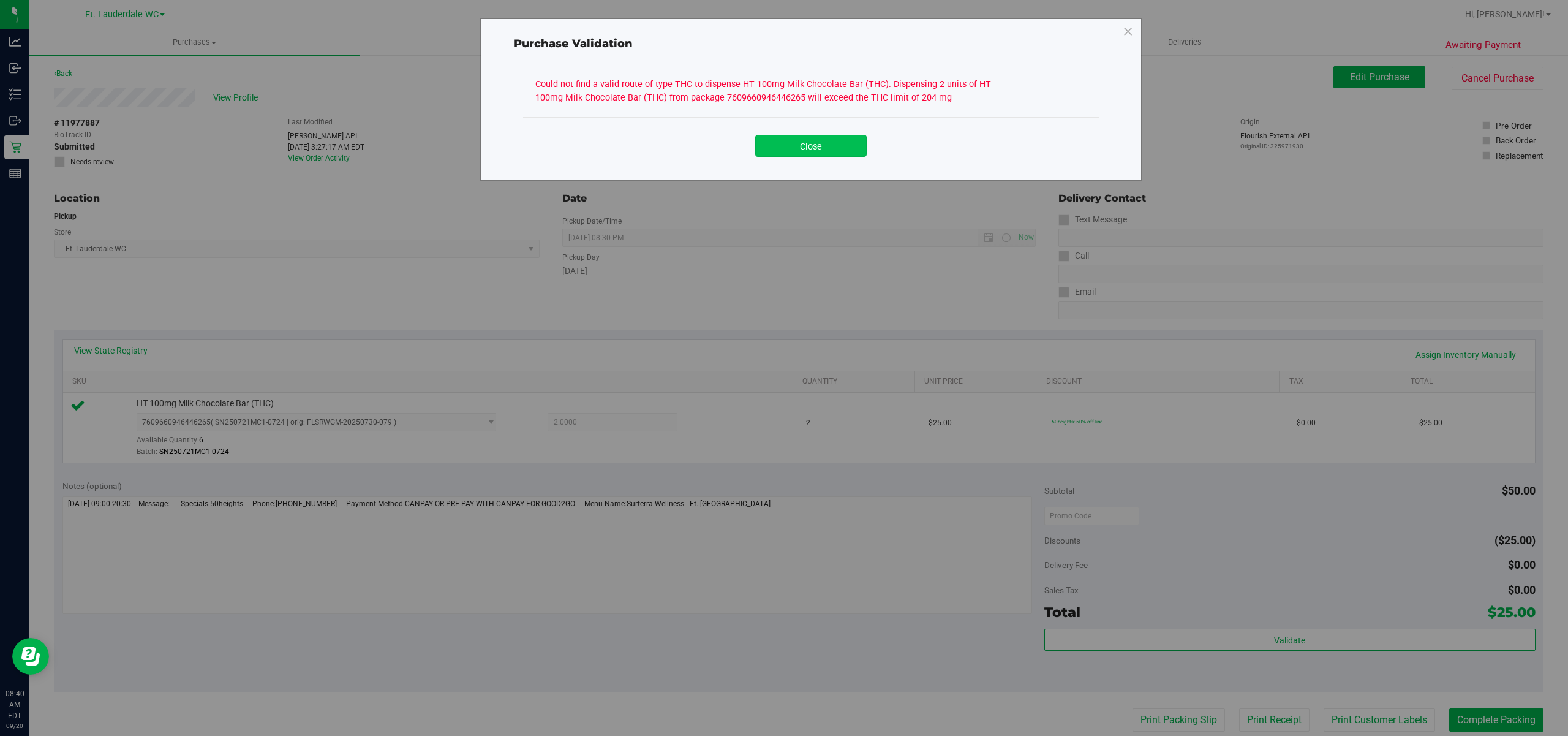
click at [808, 142] on button "Close" at bounding box center [810, 145] width 111 height 22
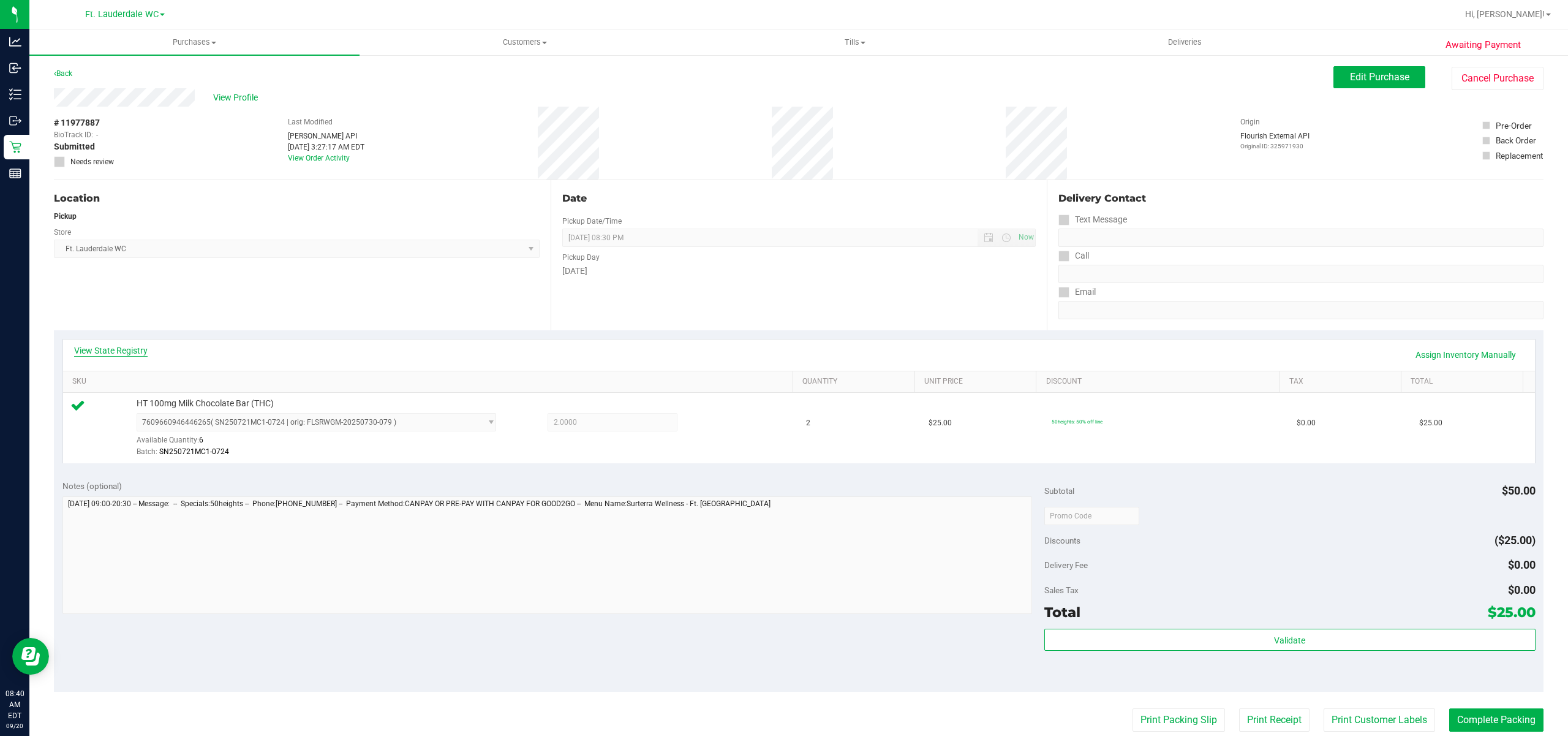
click at [143, 352] on link "View State Registry" at bounding box center [111, 350] width 74 height 12
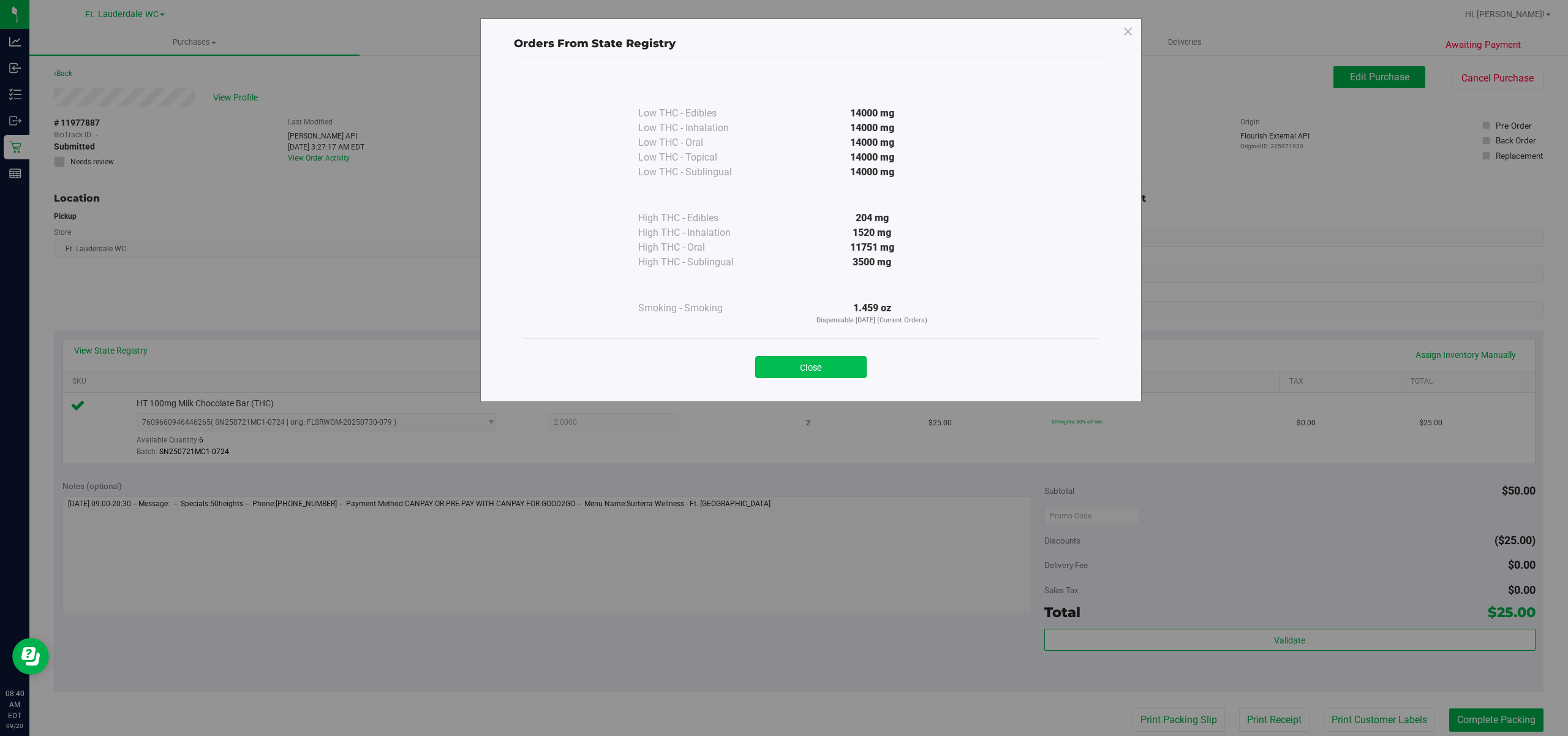
click at [826, 361] on button "Close" at bounding box center [810, 367] width 111 height 22
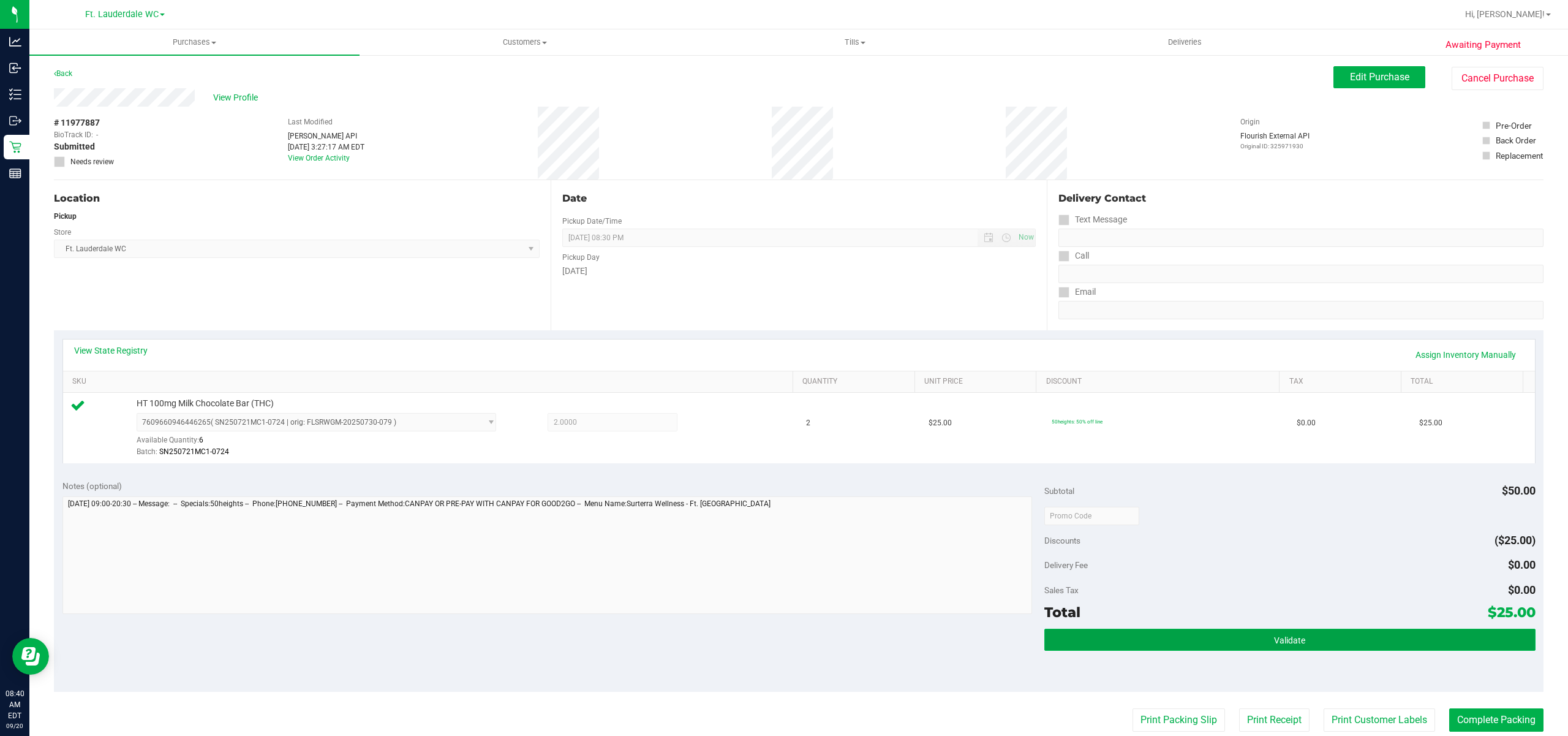
click at [1138, 635] on button "Validate" at bounding box center [1290, 640] width 491 height 22
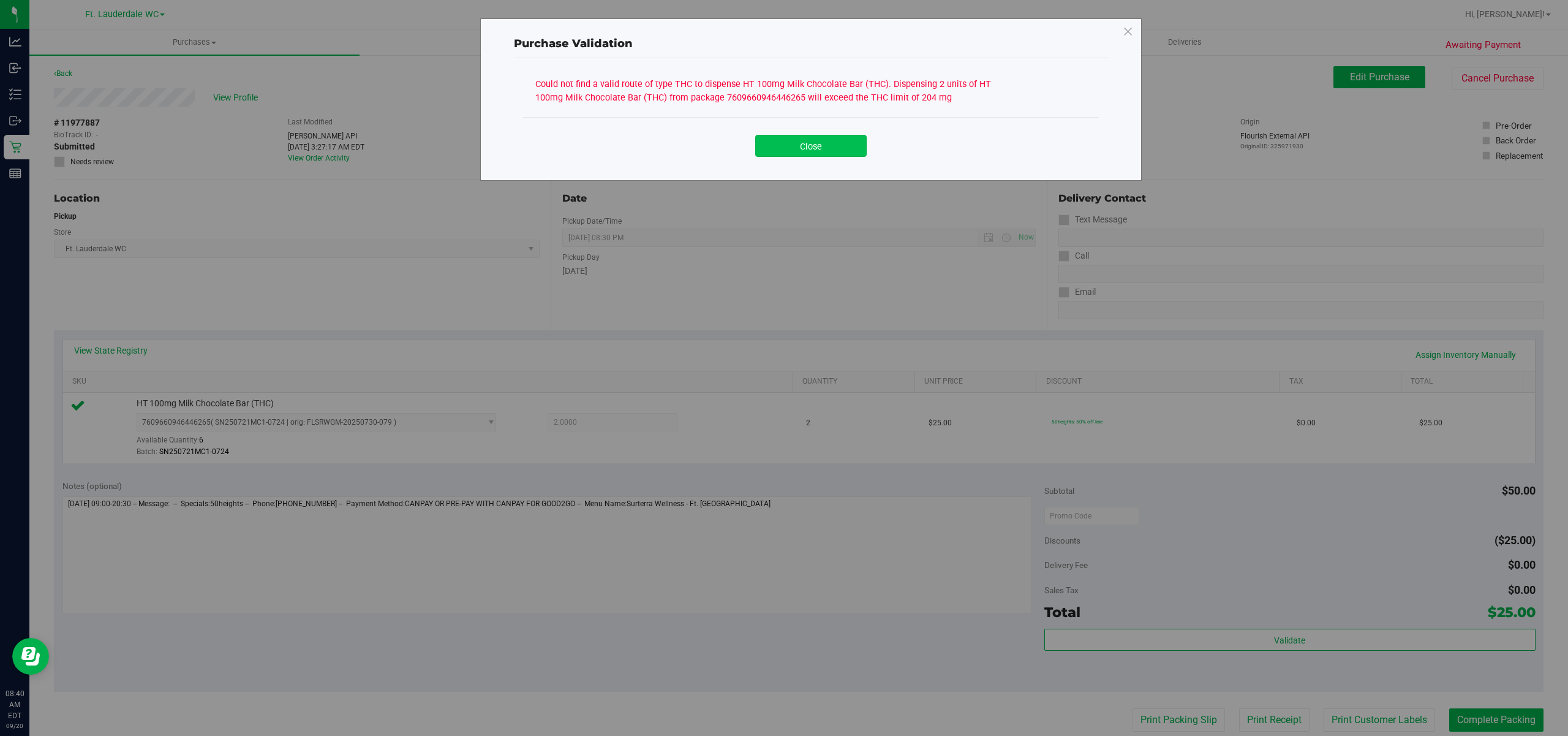
click at [812, 147] on button "Close" at bounding box center [810, 145] width 111 height 22
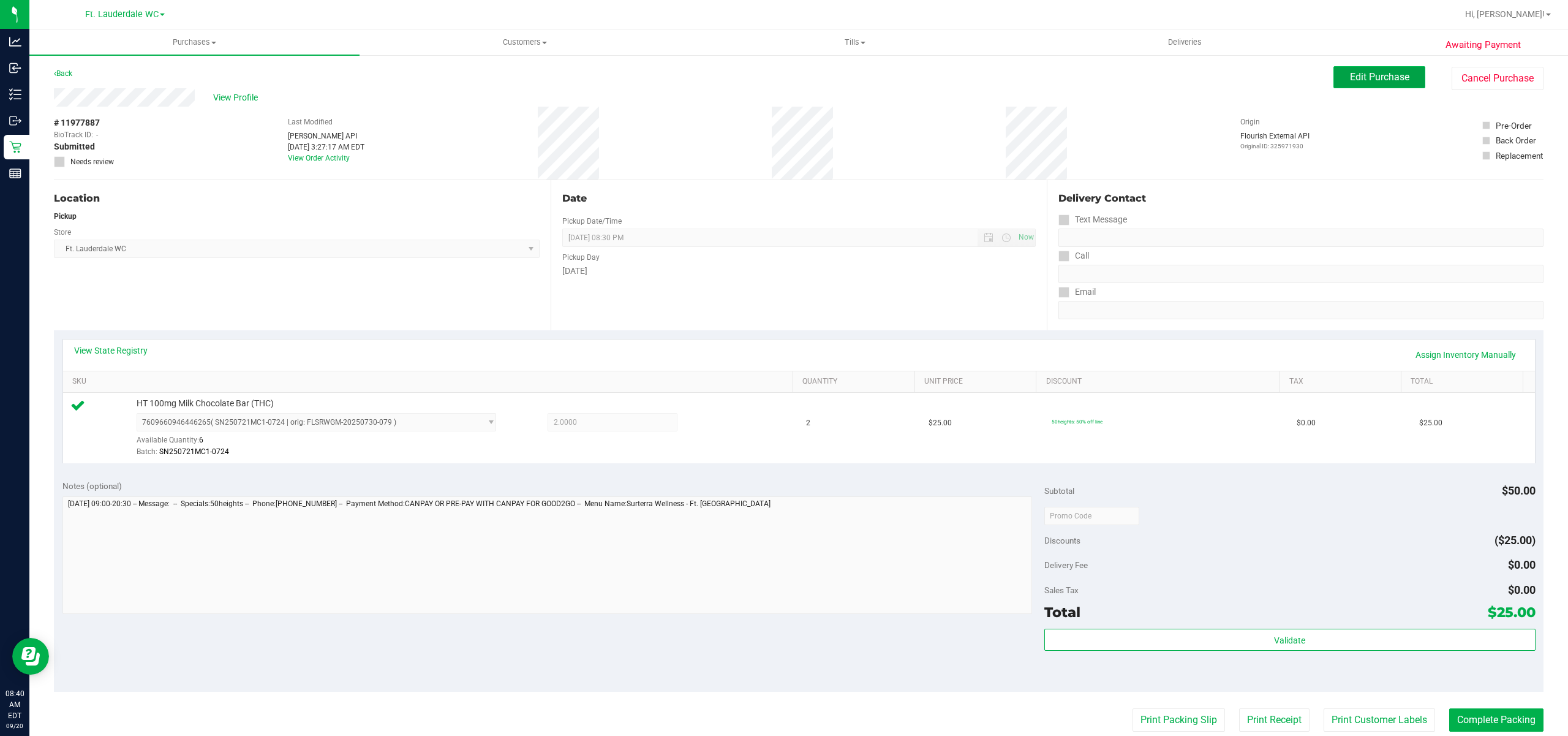
click at [1358, 84] on button "Edit Purchase" at bounding box center [1380, 77] width 92 height 22
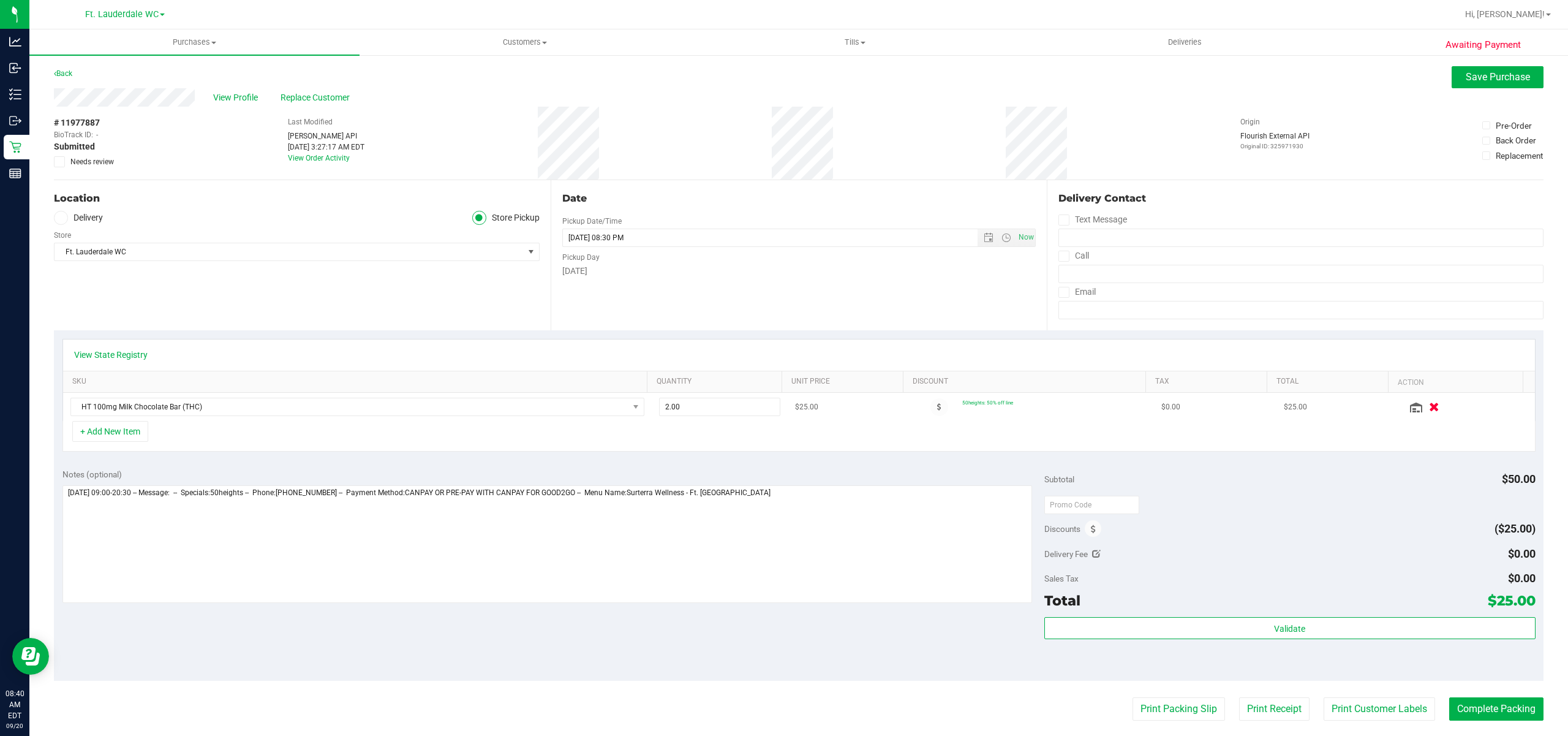
click at [1423, 408] on button "button" at bounding box center [1434, 406] width 21 height 13
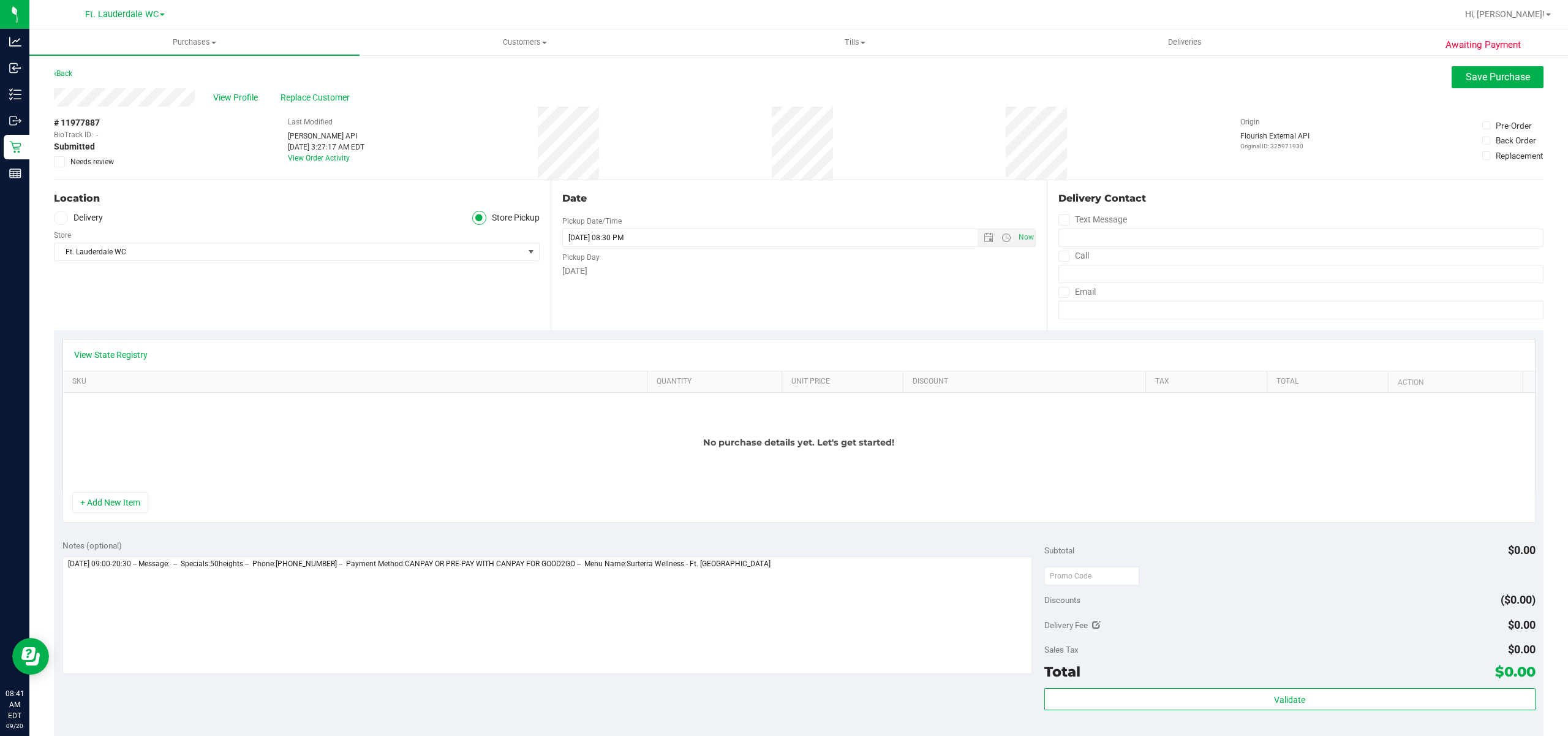
click at [76, 156] on span "Needs review" at bounding box center [92, 162] width 44 height 11
click at [0, 0] on input "Needs review" at bounding box center [0, 0] width 0 height 0
click at [126, 515] on div "+ Add New Item" at bounding box center [799, 507] width 1473 height 31
click at [126, 503] on button "+ Add New Item" at bounding box center [110, 503] width 76 height 21
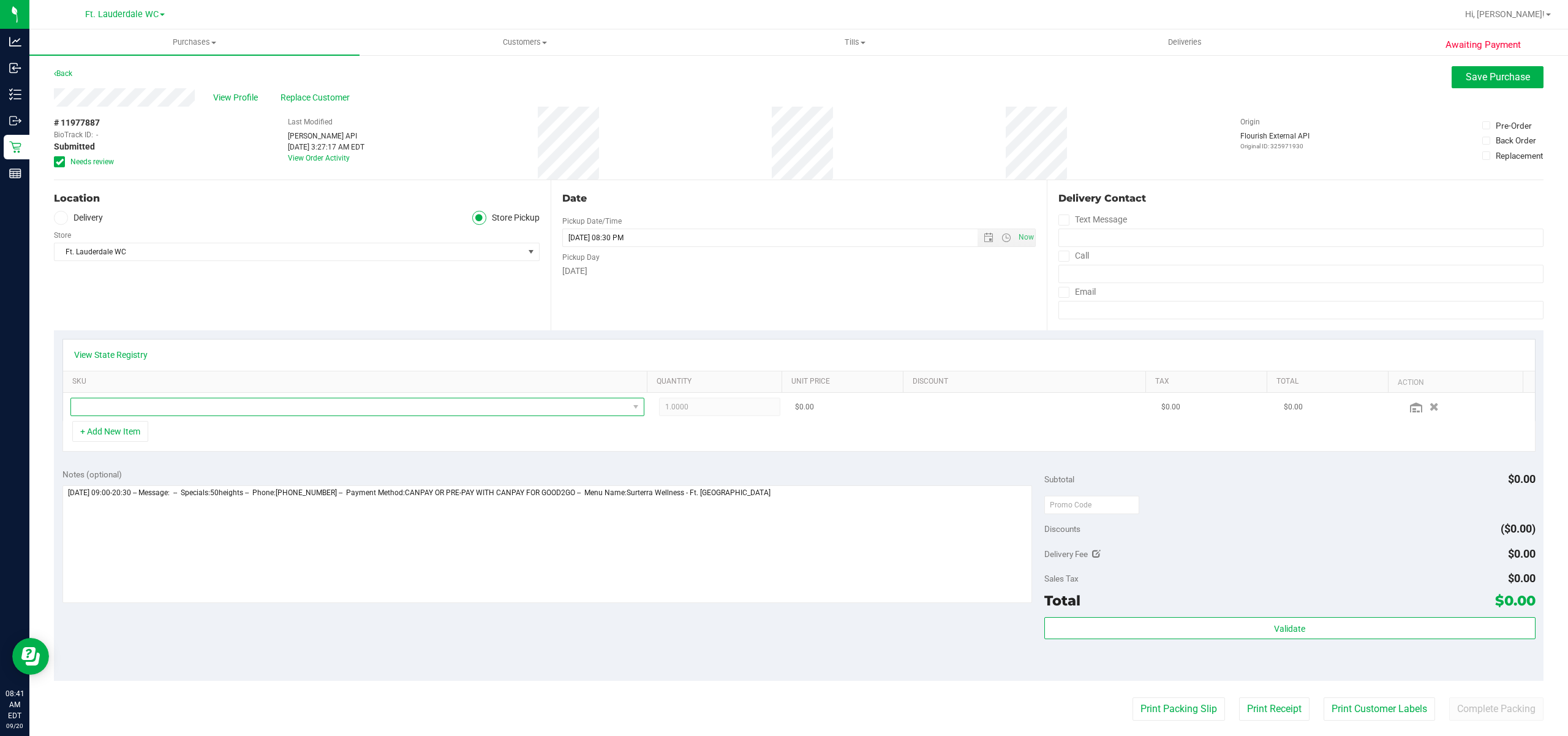
click at [162, 414] on span "NO DATA FOUND" at bounding box center [350, 406] width 558 height 17
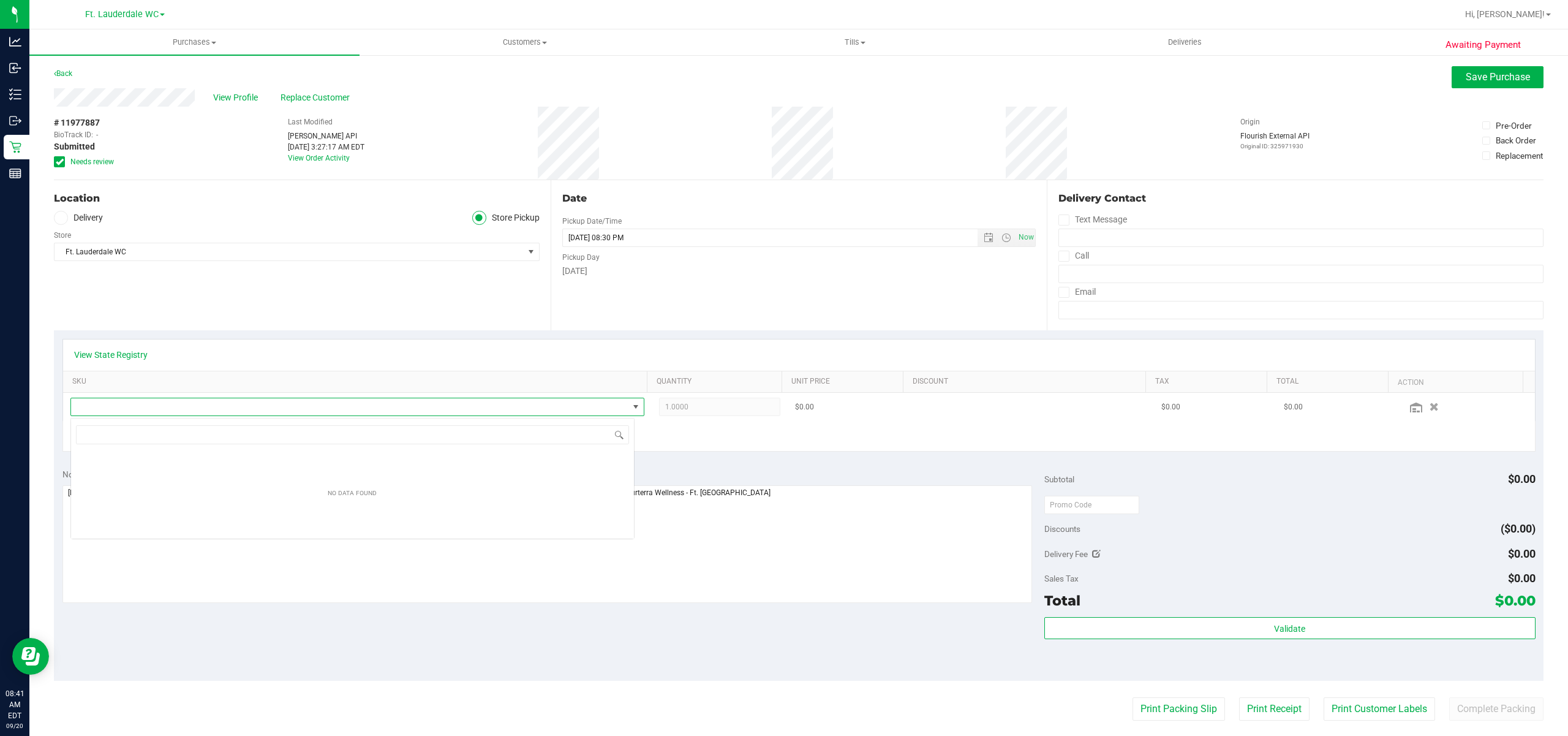
scroll to position [18, 564]
type input "milk"
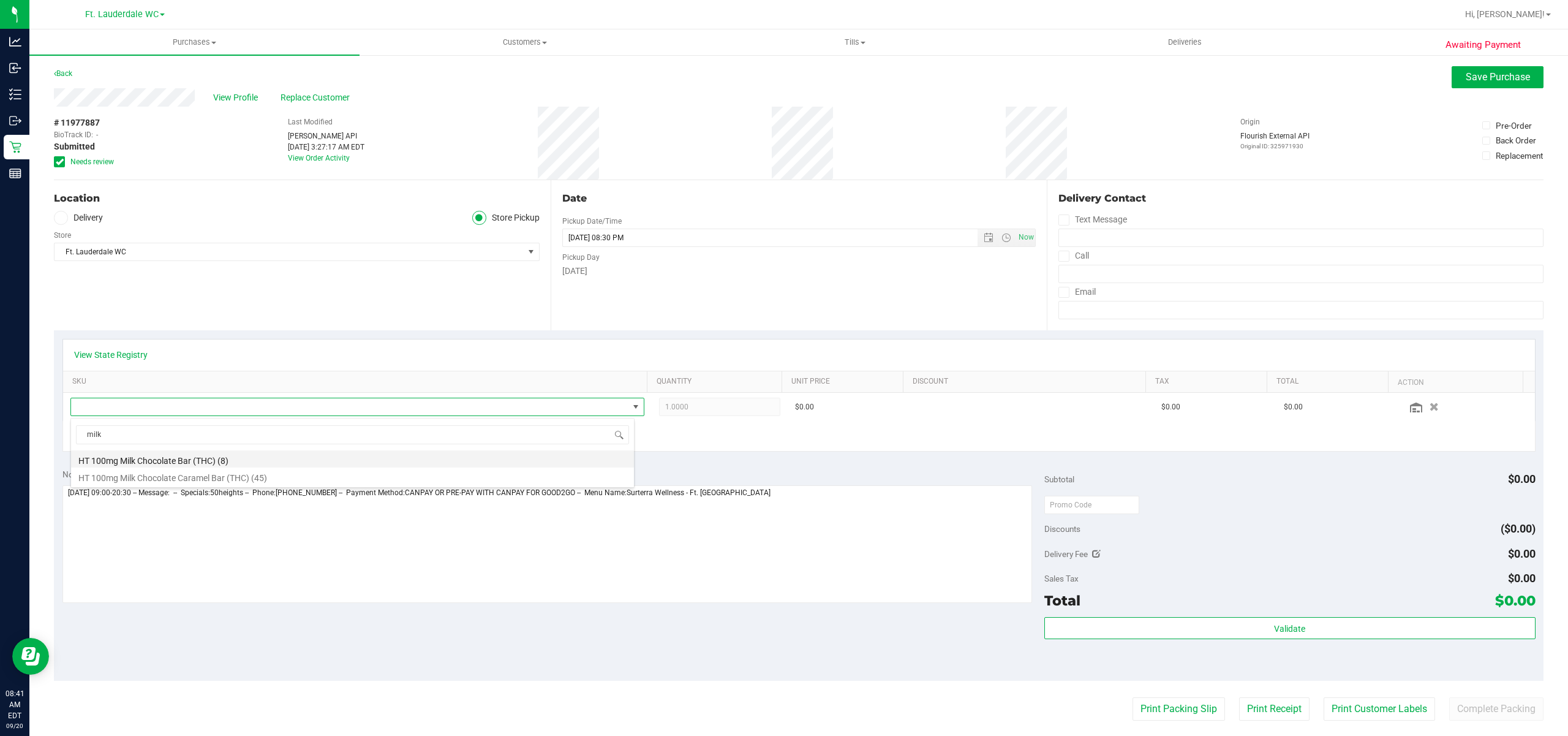
click at [153, 461] on li "HT 100mg Milk Chocolate Bar (THC) (8)" at bounding box center [352, 459] width 563 height 17
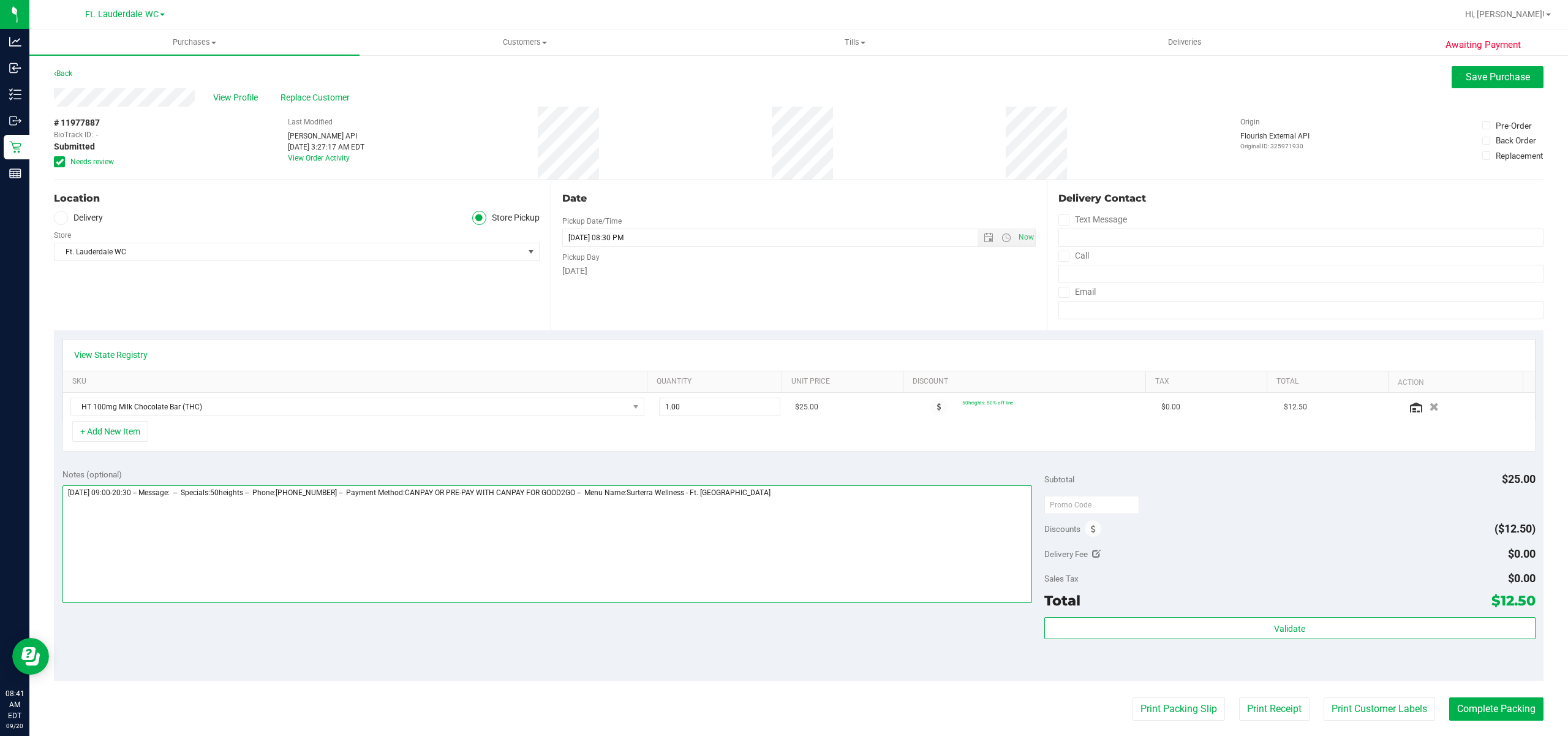
click at [893, 535] on textarea at bounding box center [547, 544] width 970 height 117
type textarea "[DATE] 09:00-20:30 -- Message: -- Specials:50heights -- Phone:[PHONE_NUMBER] --…"
click at [1490, 85] on button "Save Purchase" at bounding box center [1498, 77] width 92 height 22
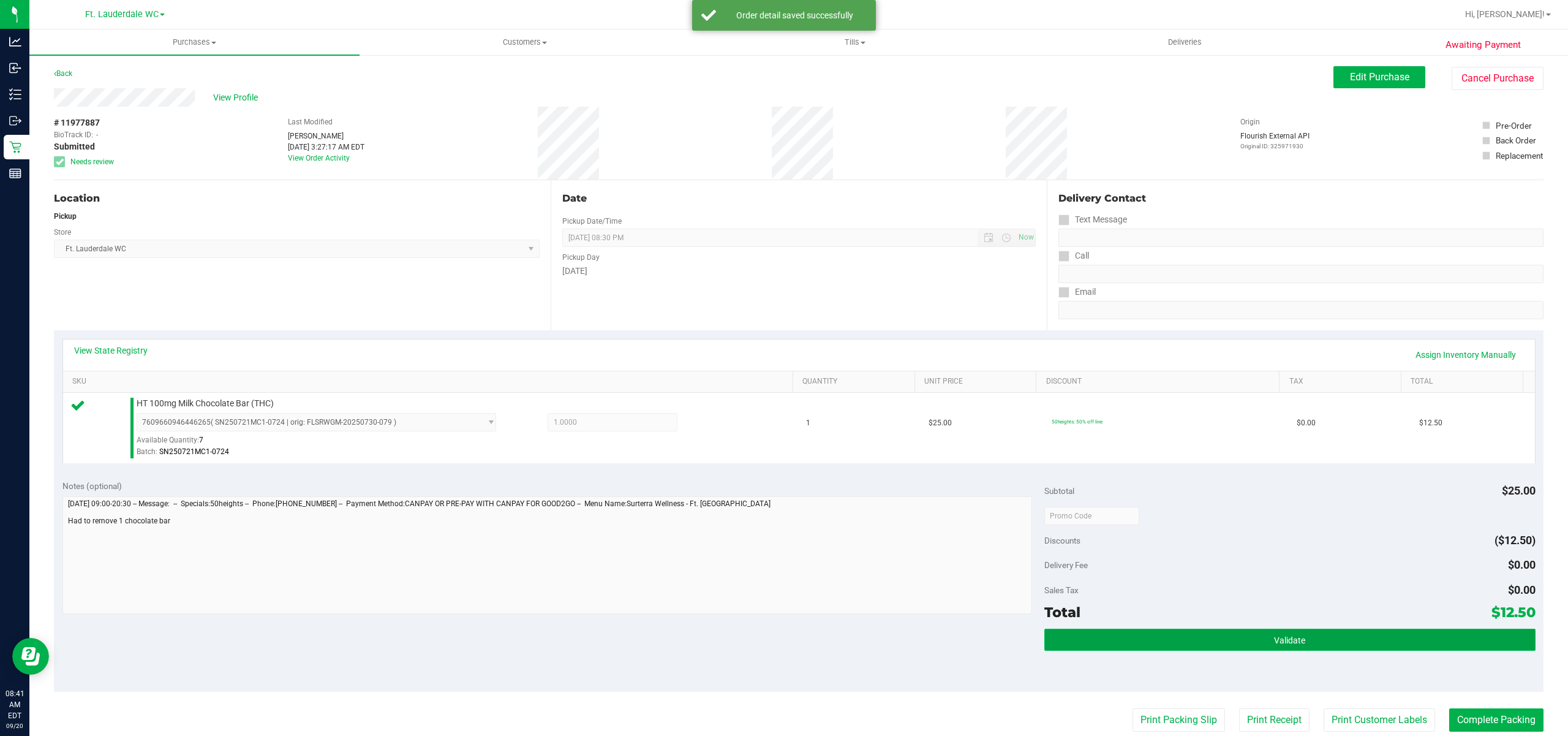
click at [1244, 635] on button "Validate" at bounding box center [1290, 640] width 491 height 22
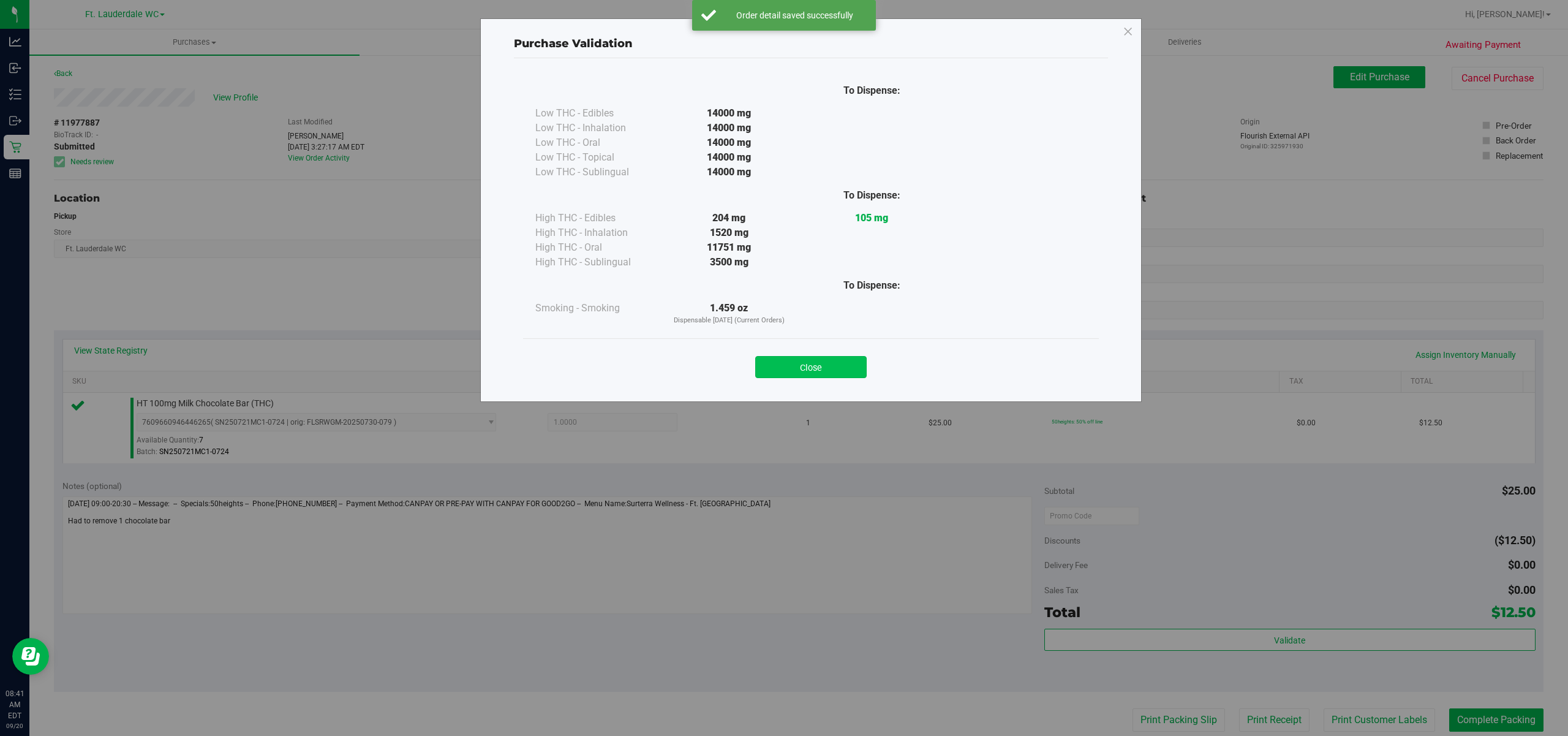
click at [833, 368] on button "Close" at bounding box center [810, 367] width 111 height 22
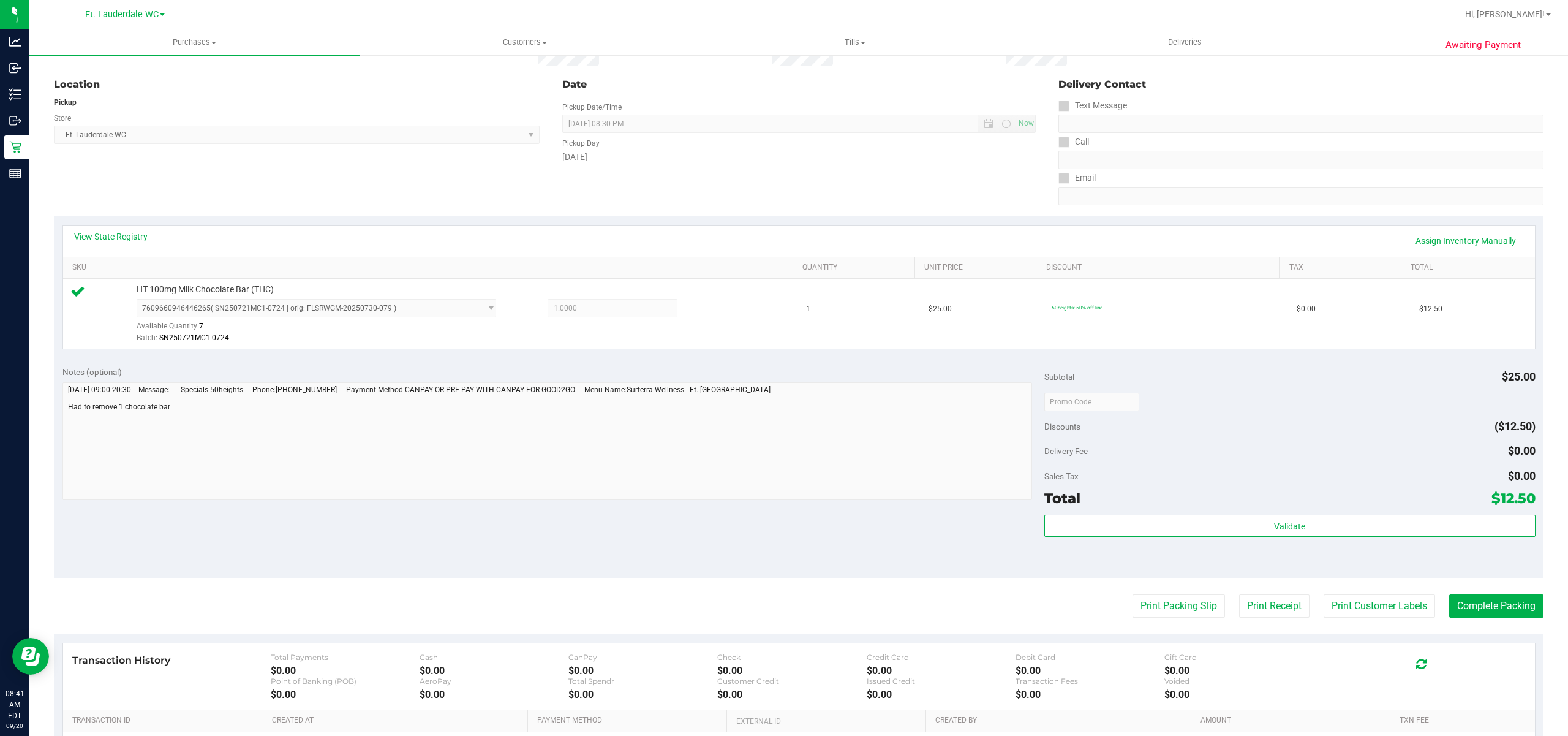
scroll to position [265, 0]
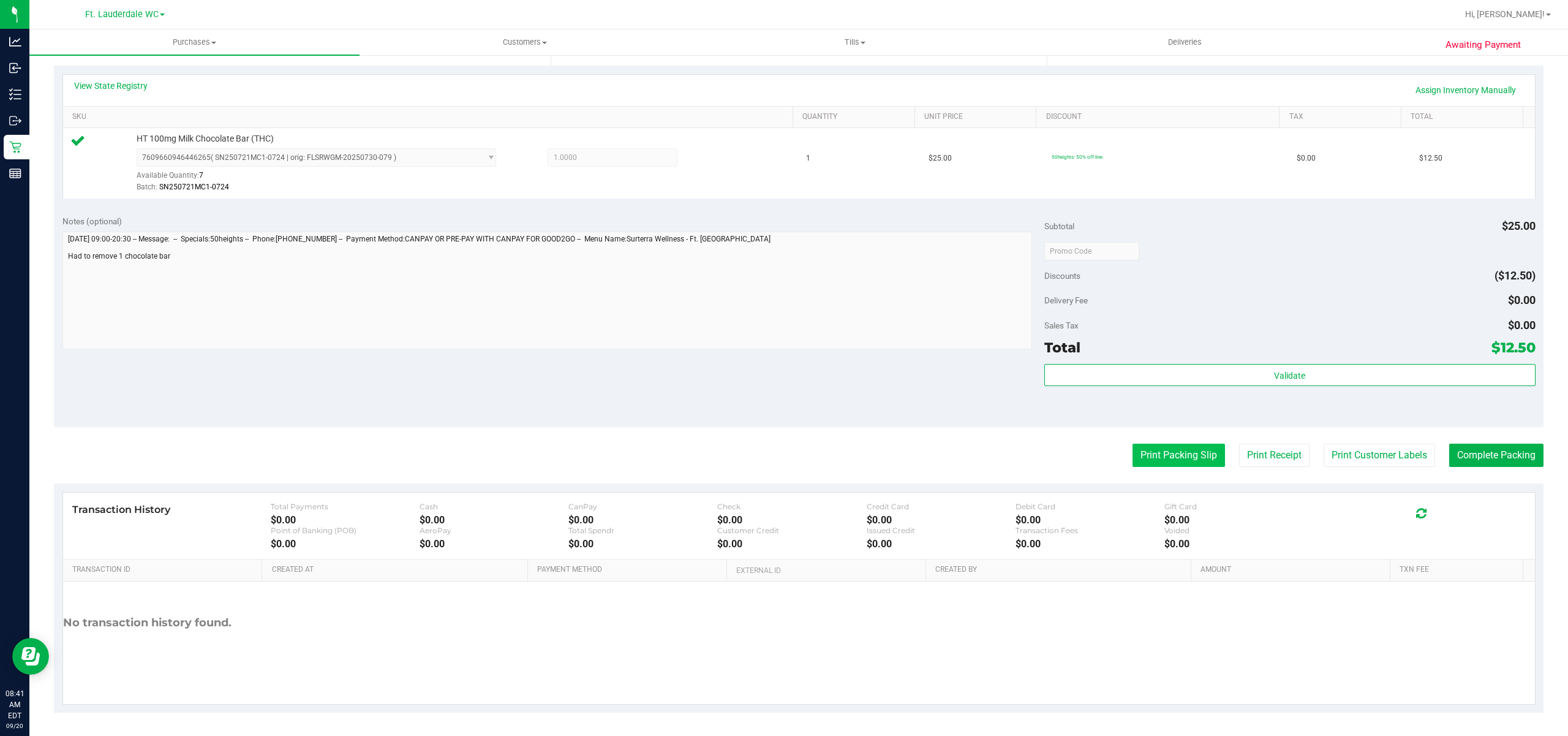
click at [1167, 462] on button "Print Packing Slip" at bounding box center [1179, 455] width 93 height 23
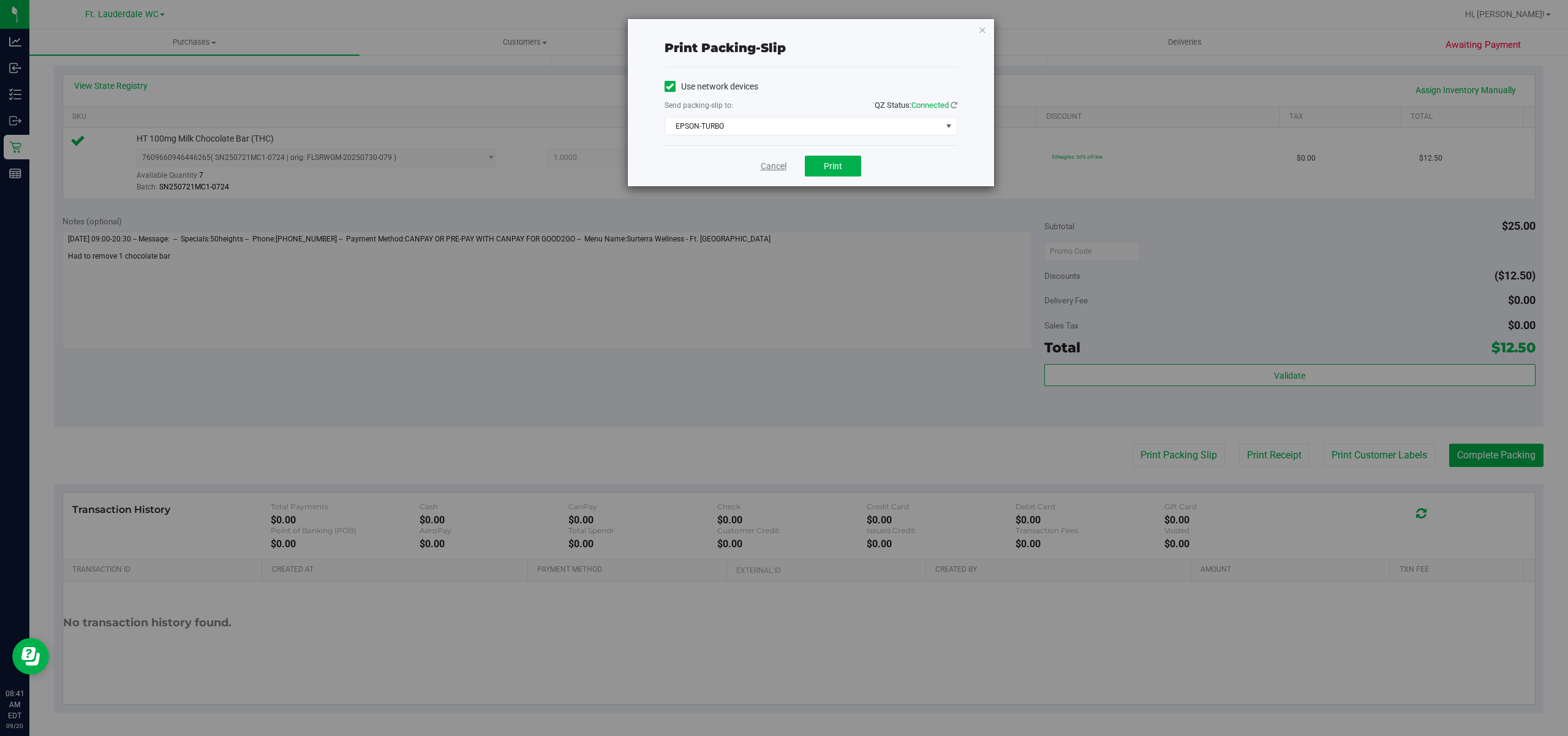
click at [772, 163] on link "Cancel" at bounding box center [774, 166] width 26 height 13
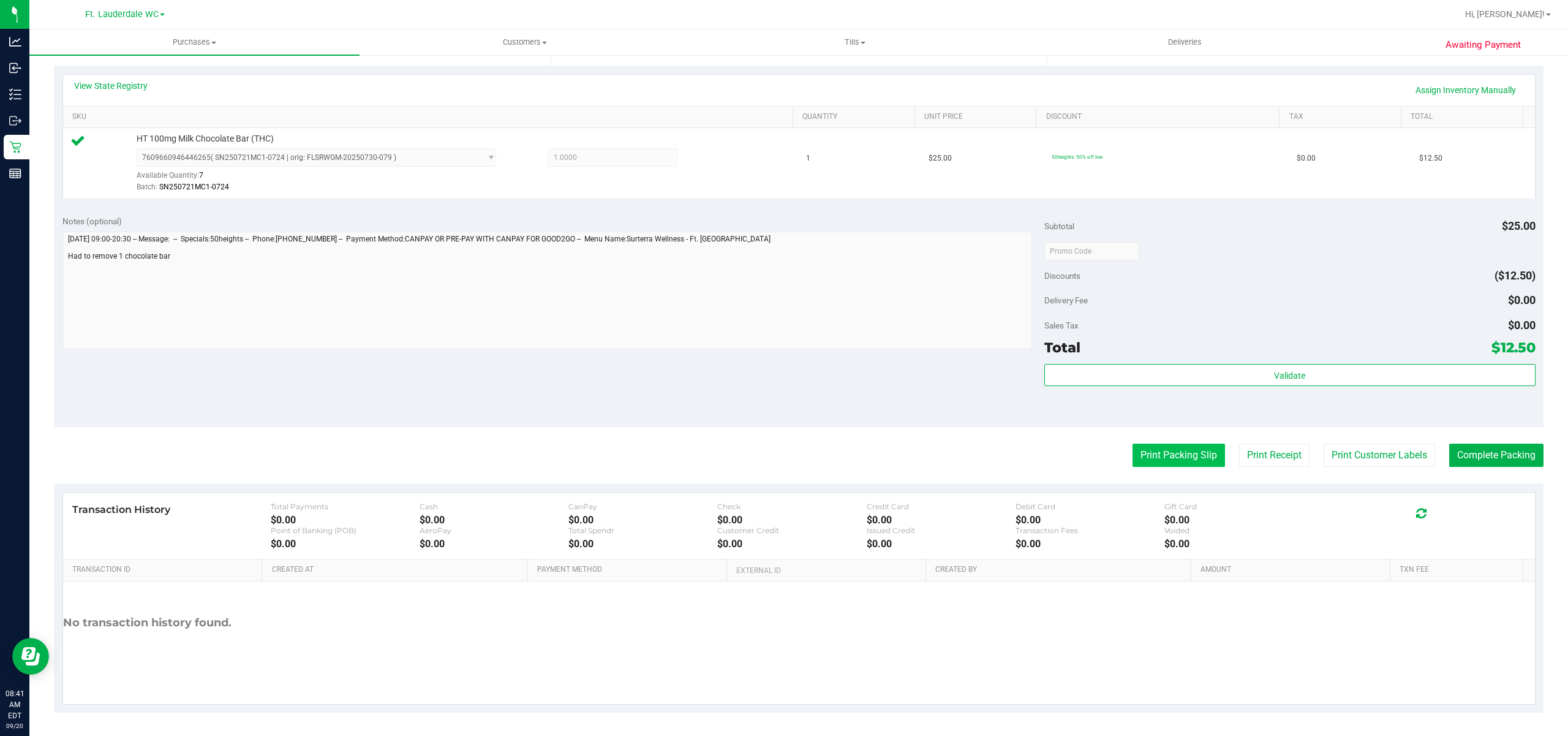
click at [1160, 450] on button "Print Packing Slip" at bounding box center [1179, 455] width 93 height 23
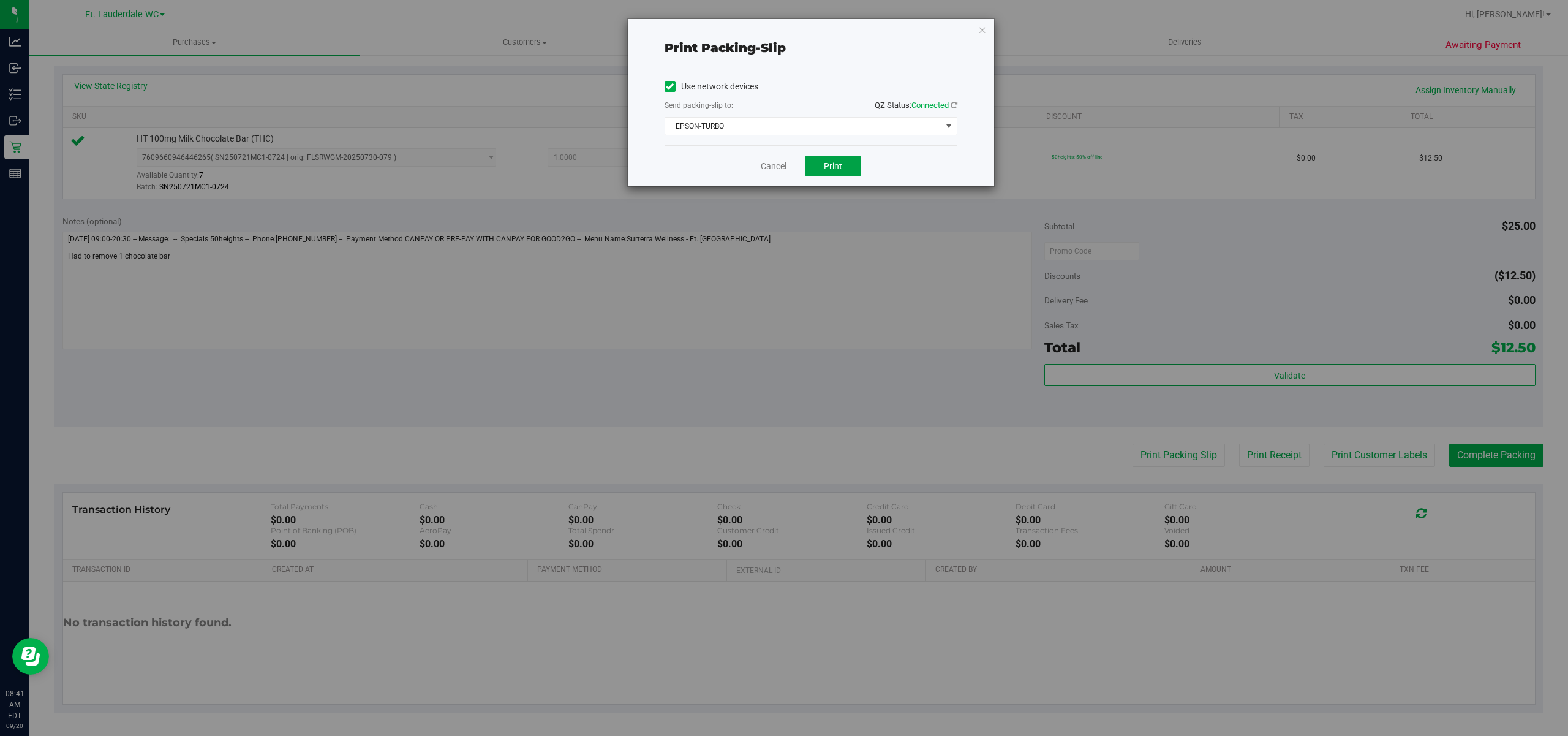
click at [824, 162] on span "Print" at bounding box center [833, 166] width 18 height 10
click at [767, 164] on link "Cancel" at bounding box center [768, 166] width 26 height 13
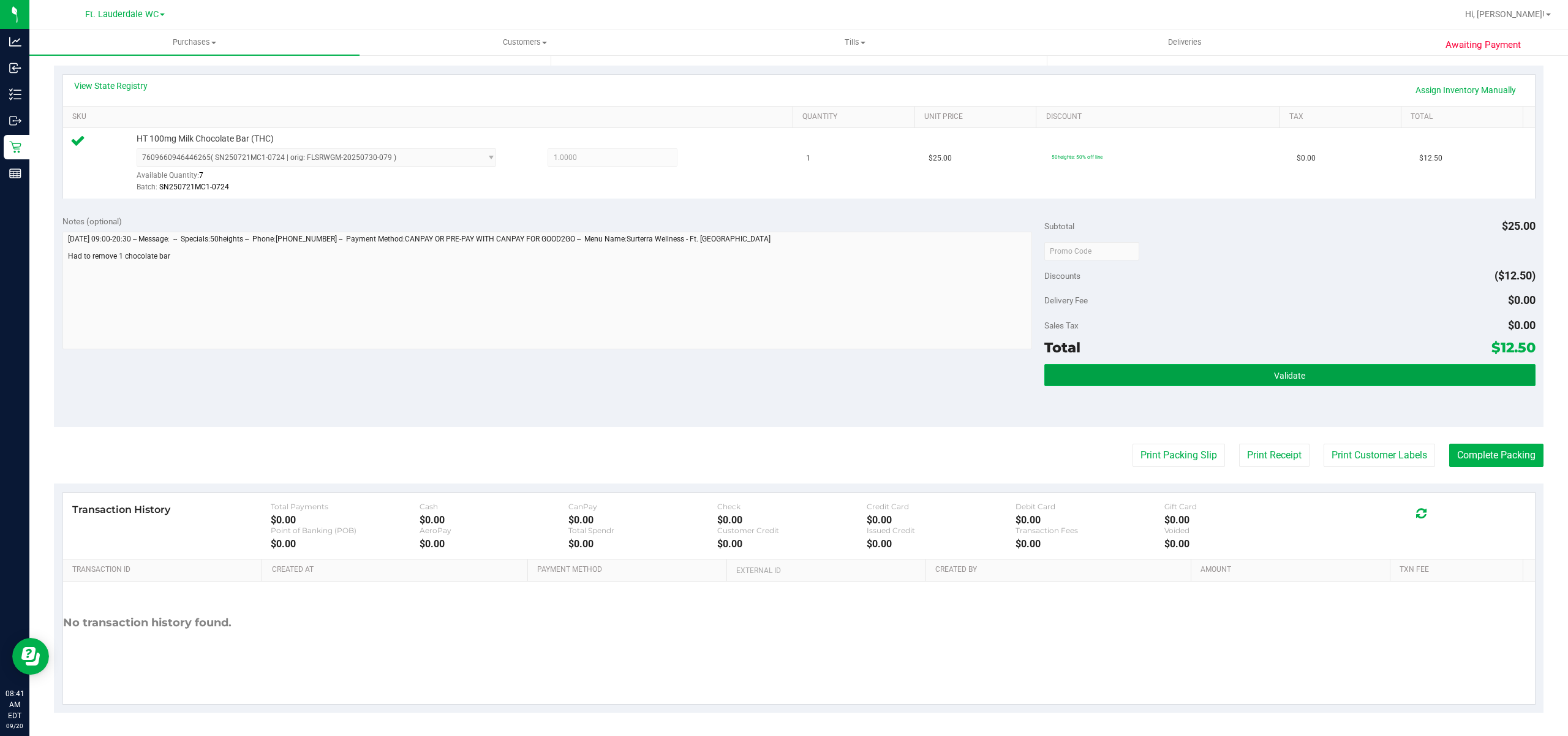
click at [1162, 381] on button "Validate" at bounding box center [1290, 375] width 491 height 22
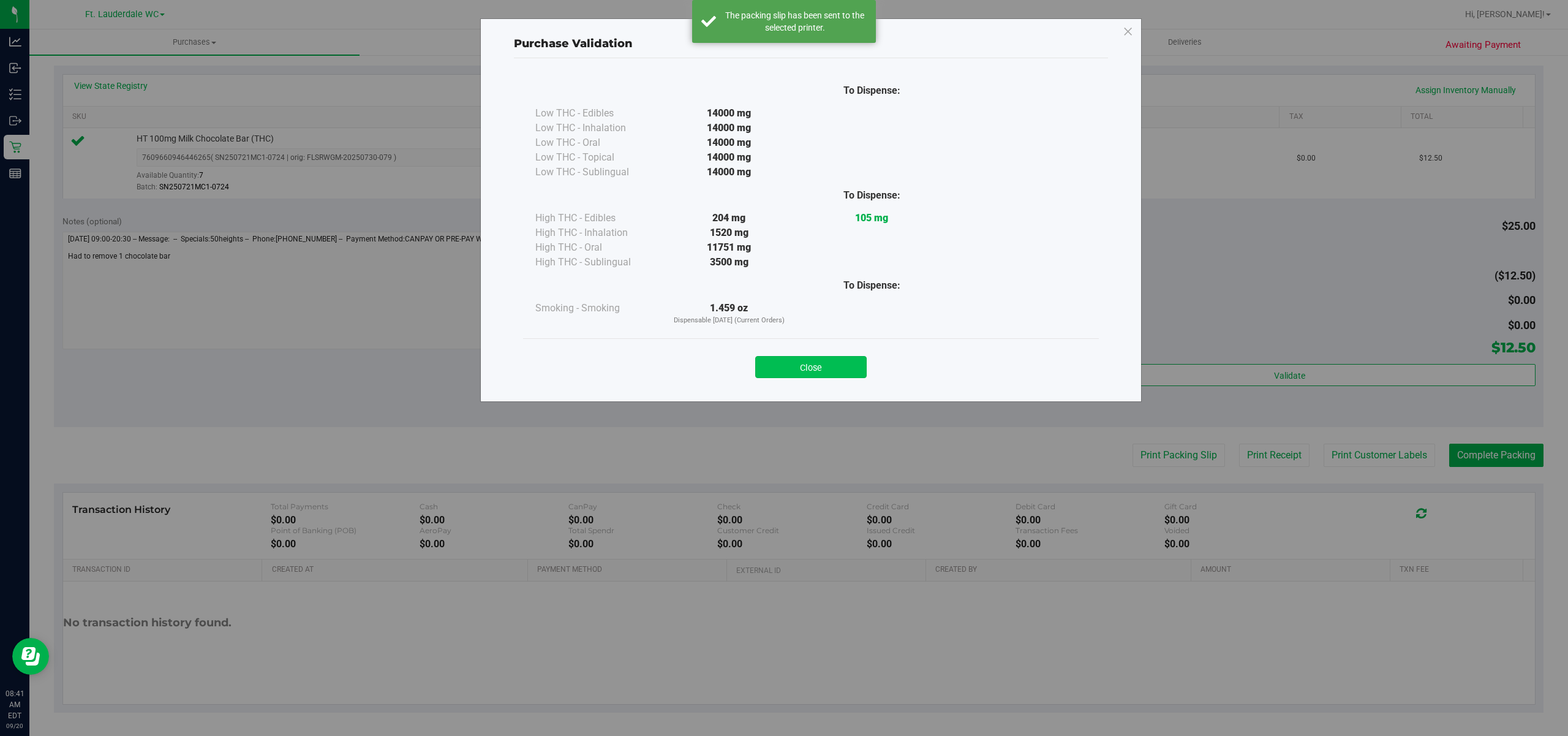
click at [831, 363] on button "Close" at bounding box center [810, 367] width 111 height 22
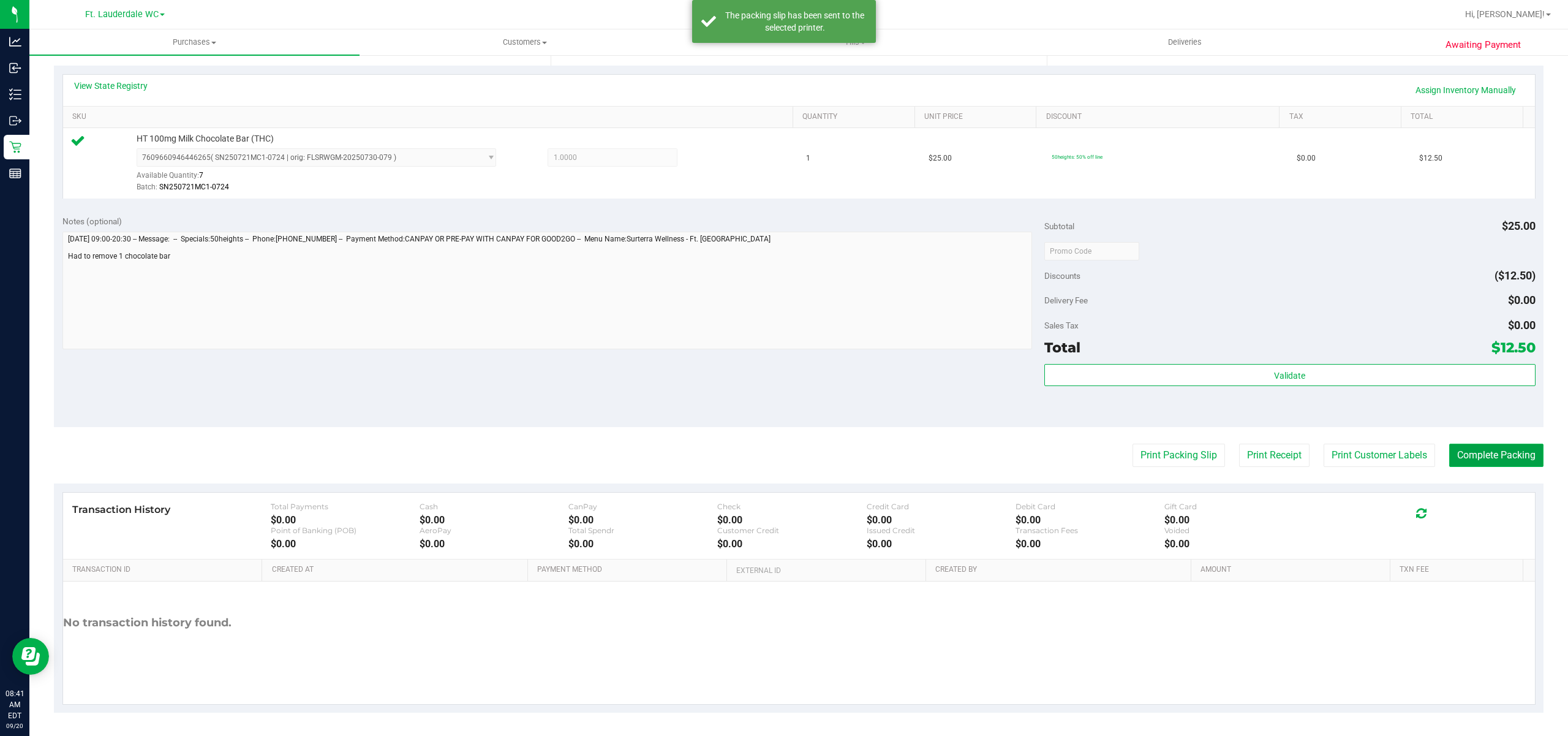
click at [1449, 464] on button "Complete Packing" at bounding box center [1496, 455] width 94 height 23
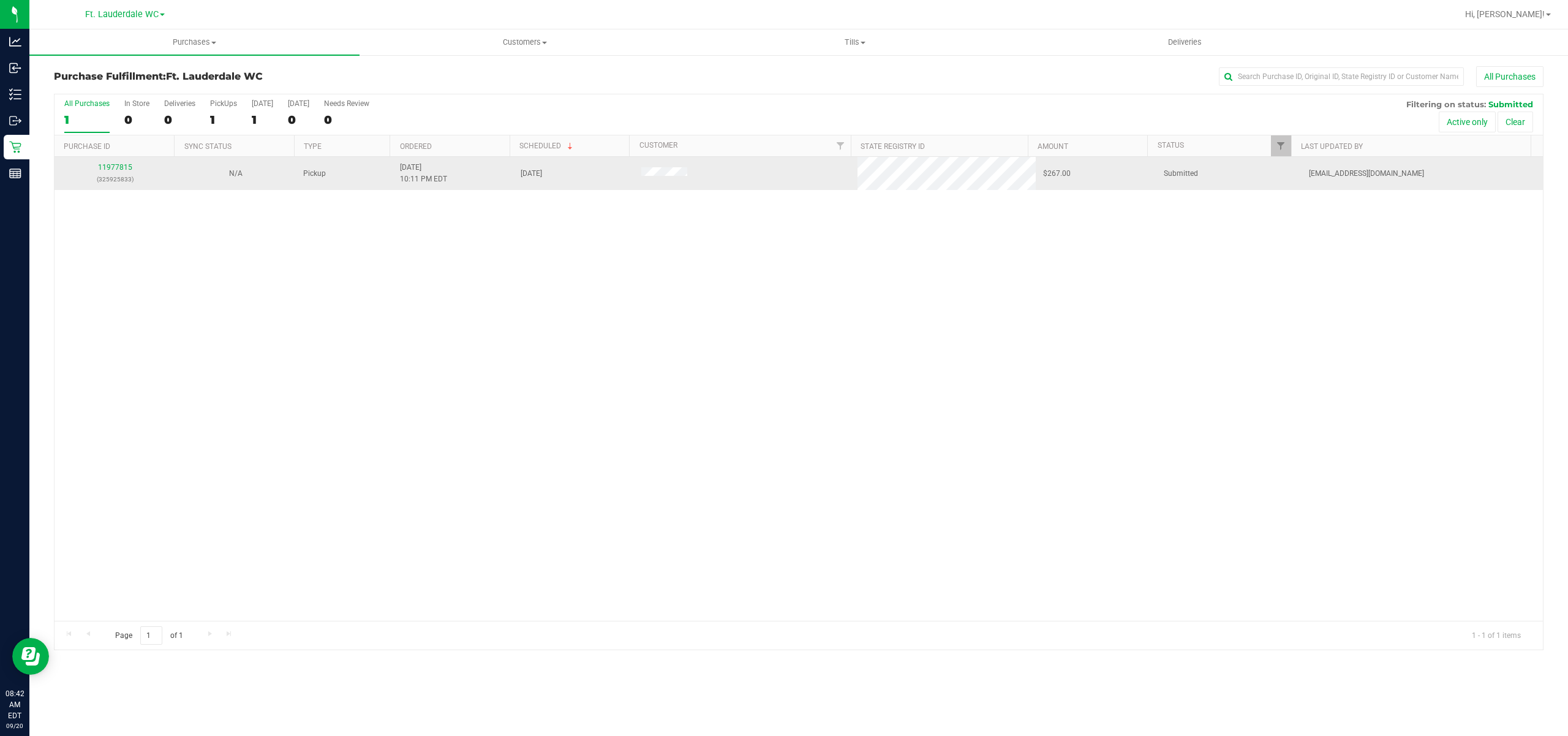
click at [128, 180] on p "(325925833)" at bounding box center [115, 179] width 106 height 12
click at [106, 171] on link "11977815" at bounding box center [115, 167] width 34 height 9
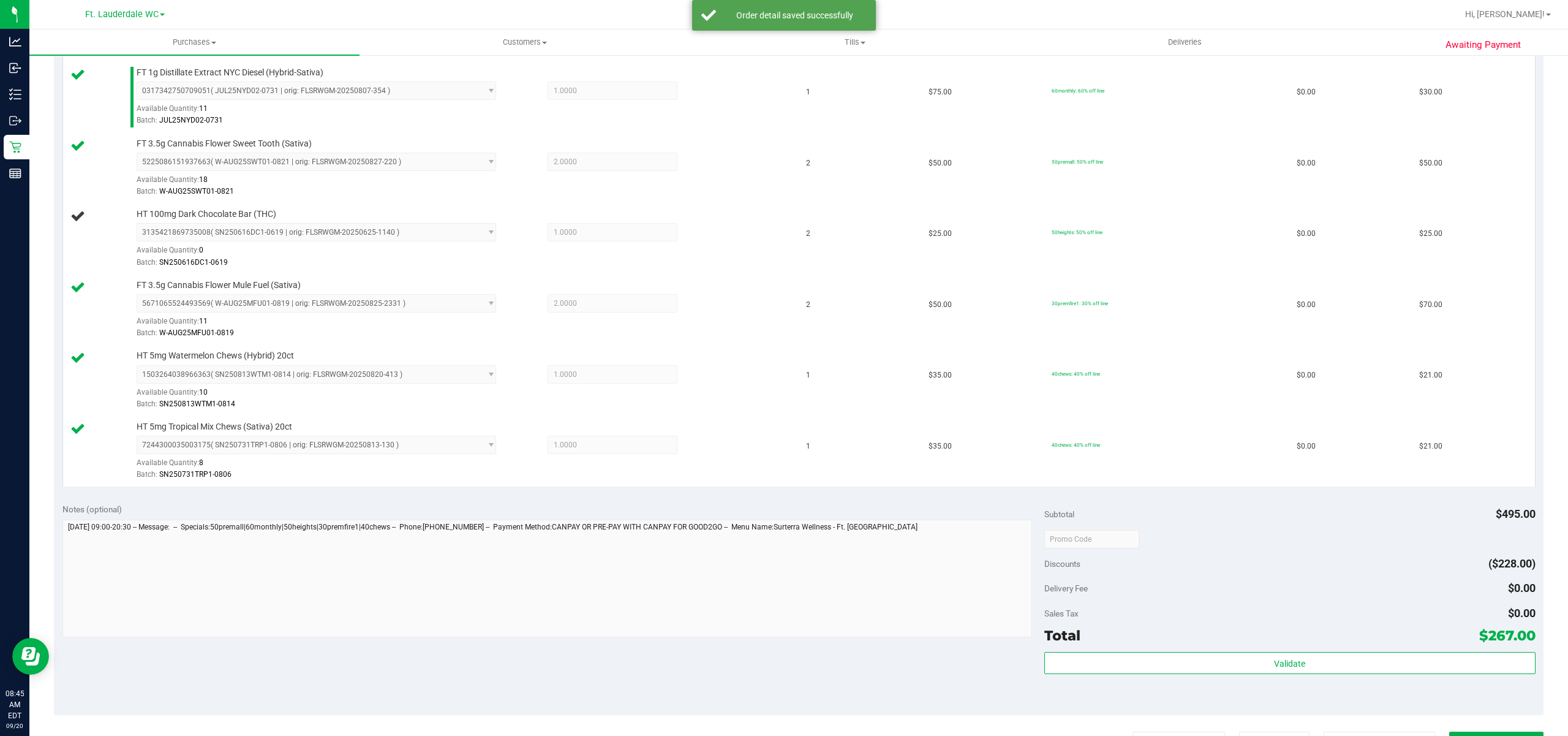
scroll to position [419, 0]
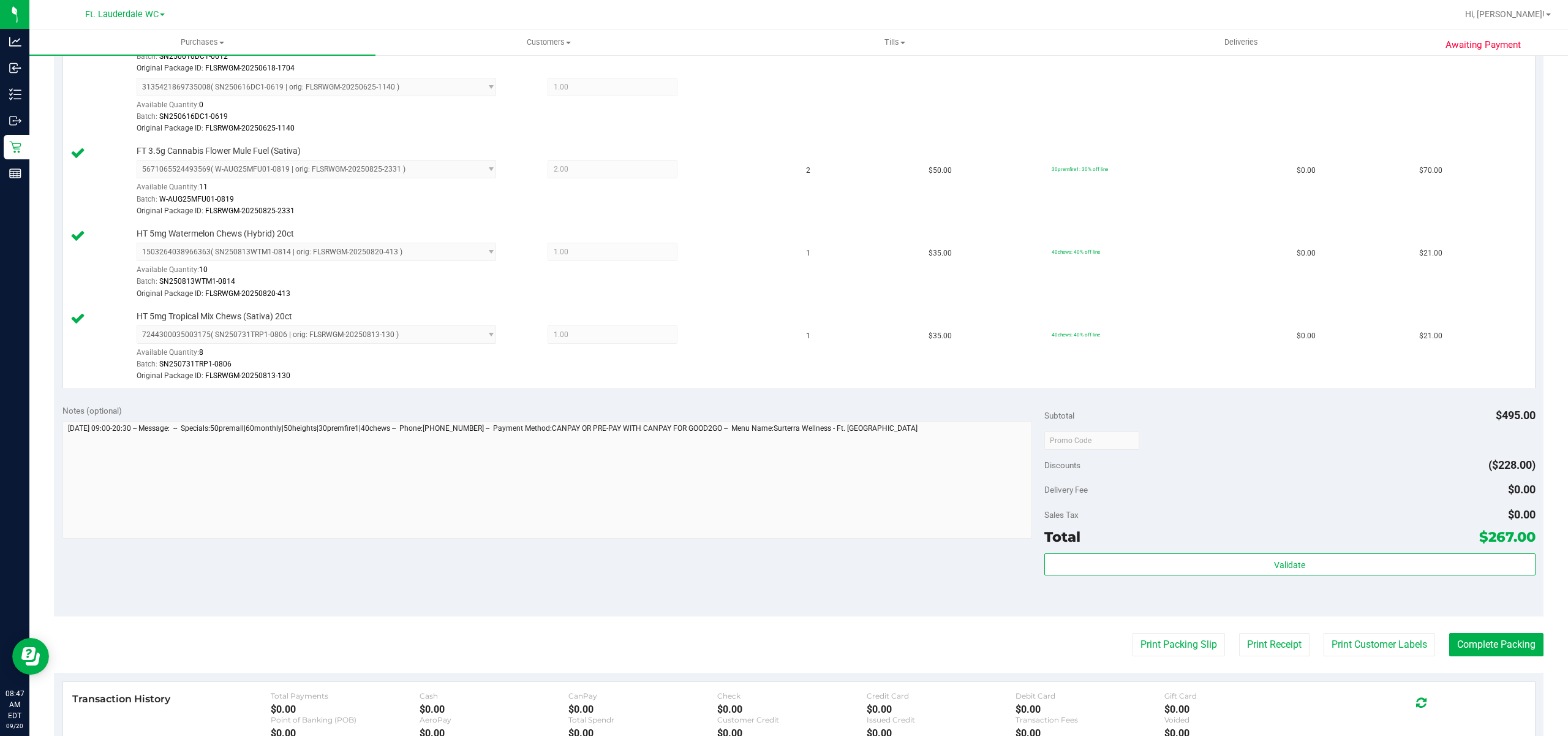
scroll to position [655, 0]
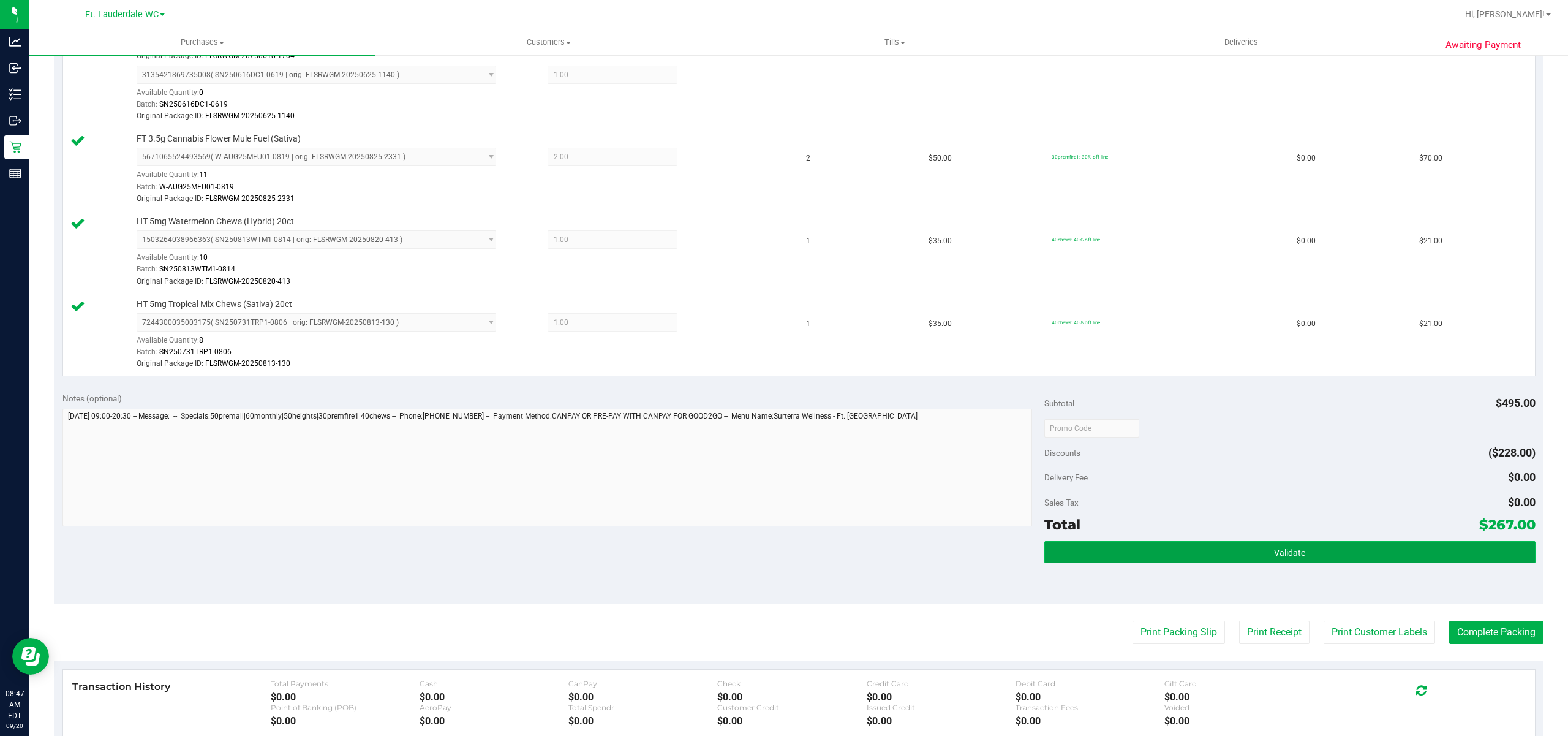
click at [1203, 550] on button "Validate" at bounding box center [1290, 552] width 491 height 22
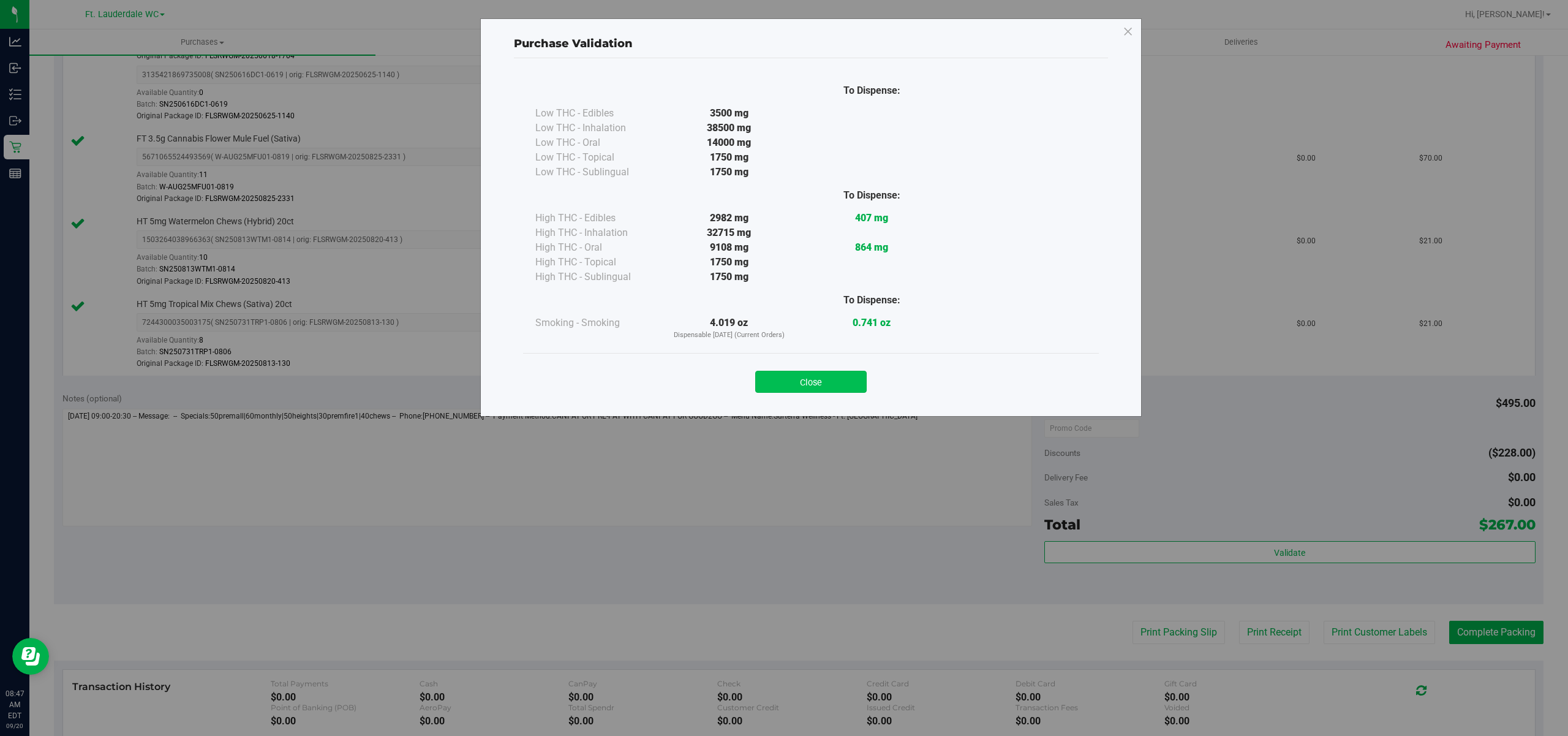
click at [818, 388] on button "Close" at bounding box center [810, 382] width 111 height 22
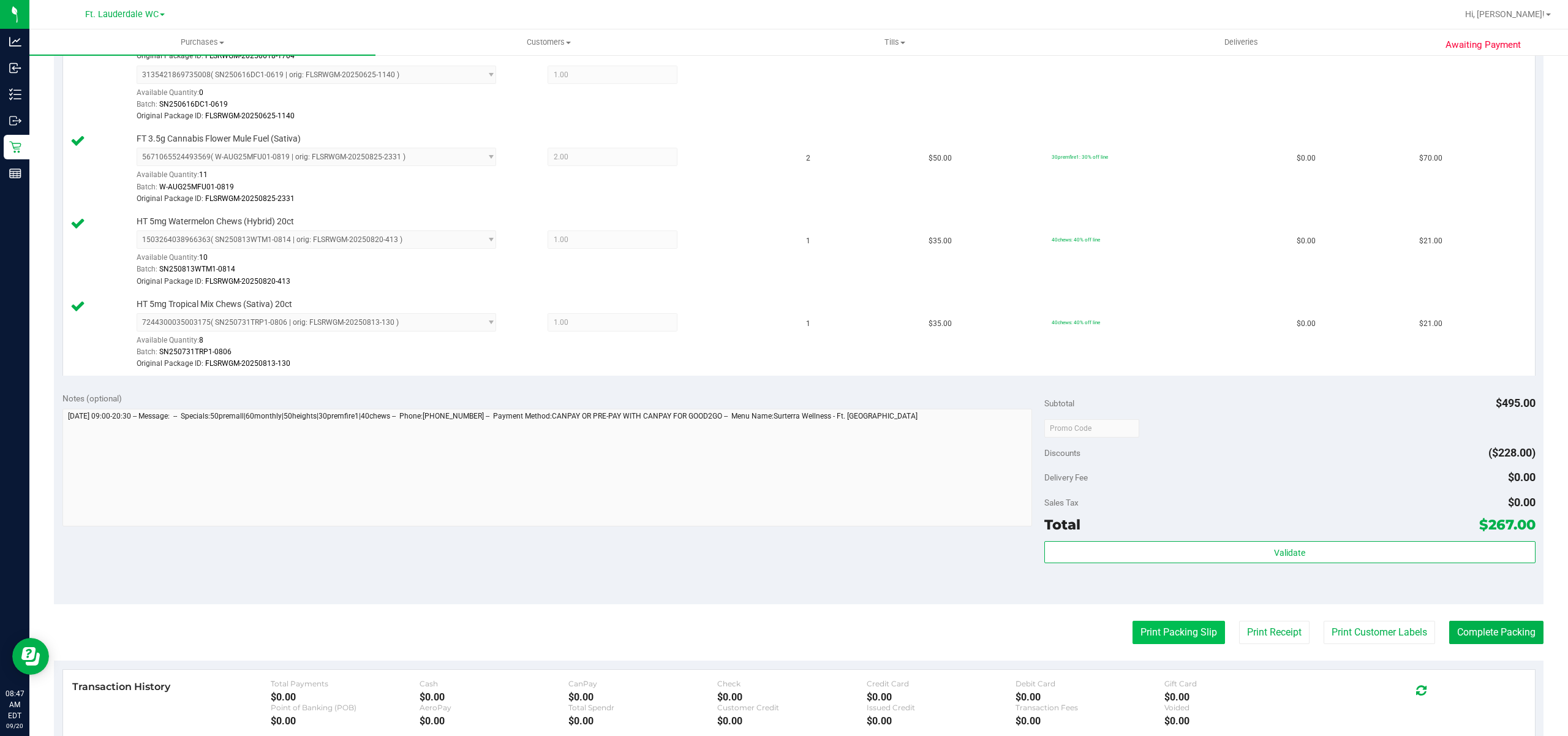
click at [1144, 631] on button "Print Packing Slip" at bounding box center [1179, 632] width 93 height 23
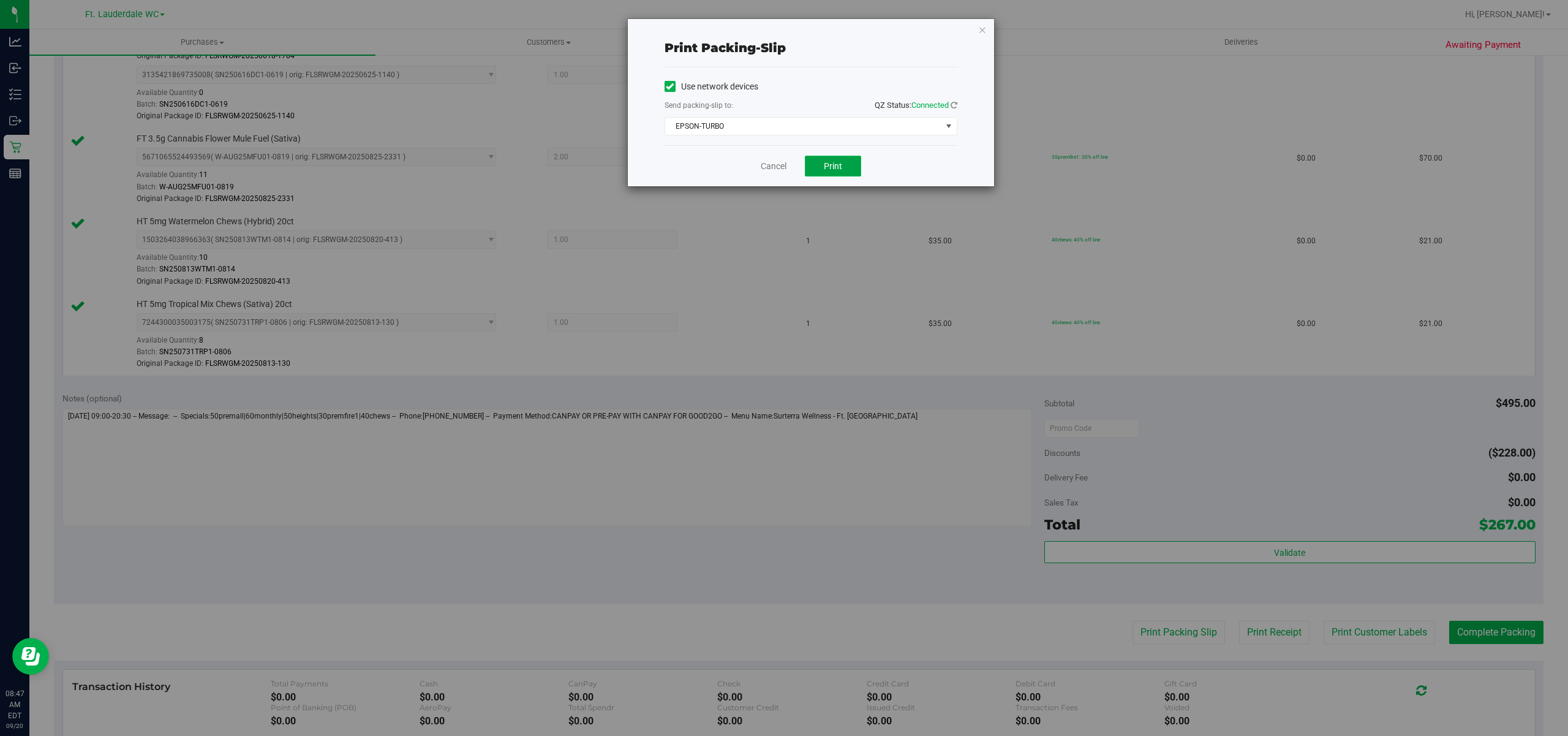
click at [833, 161] on span "Print" at bounding box center [833, 166] width 18 height 10
click at [761, 167] on link "Cancel" at bounding box center [774, 166] width 26 height 13
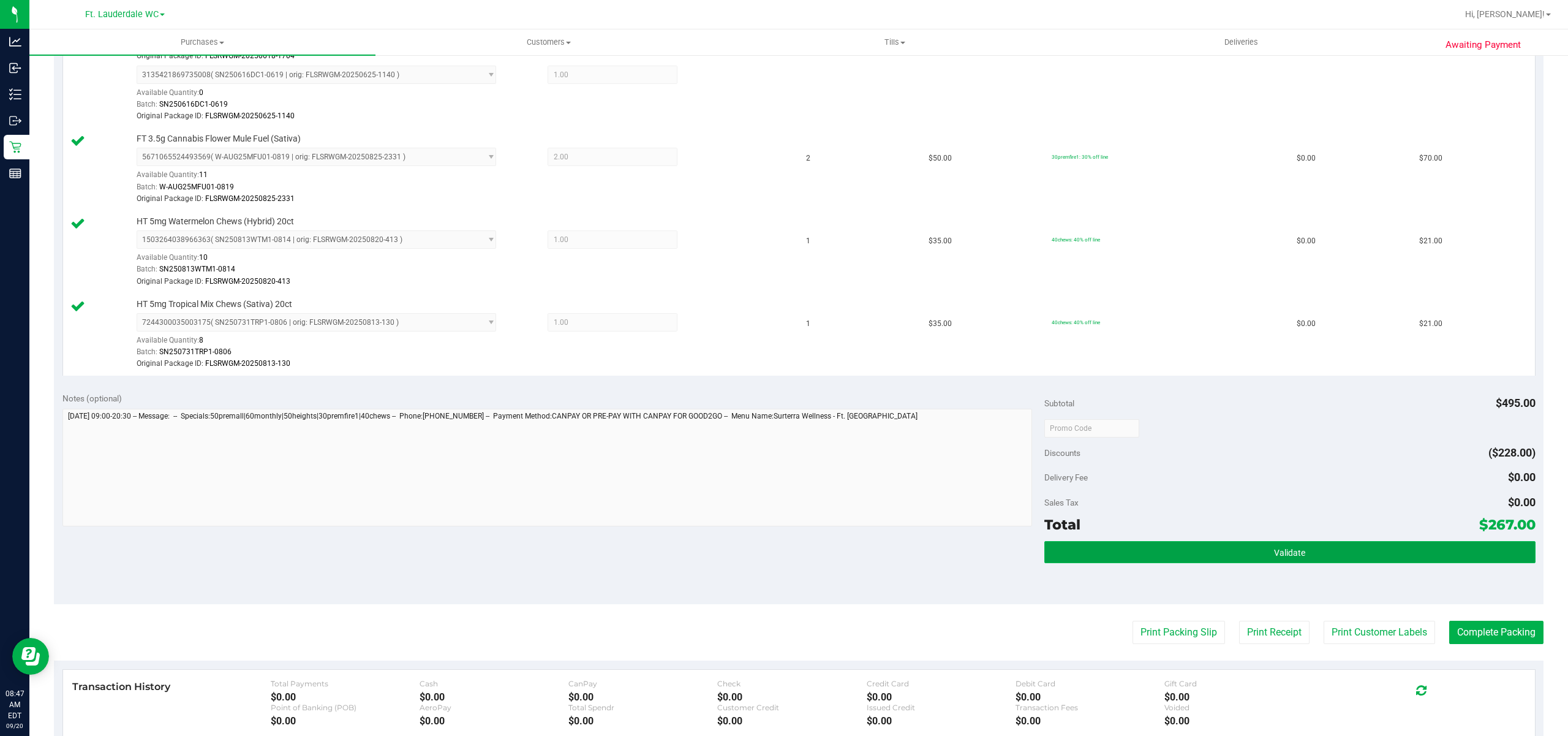
click at [1153, 557] on button "Validate" at bounding box center [1290, 552] width 491 height 22
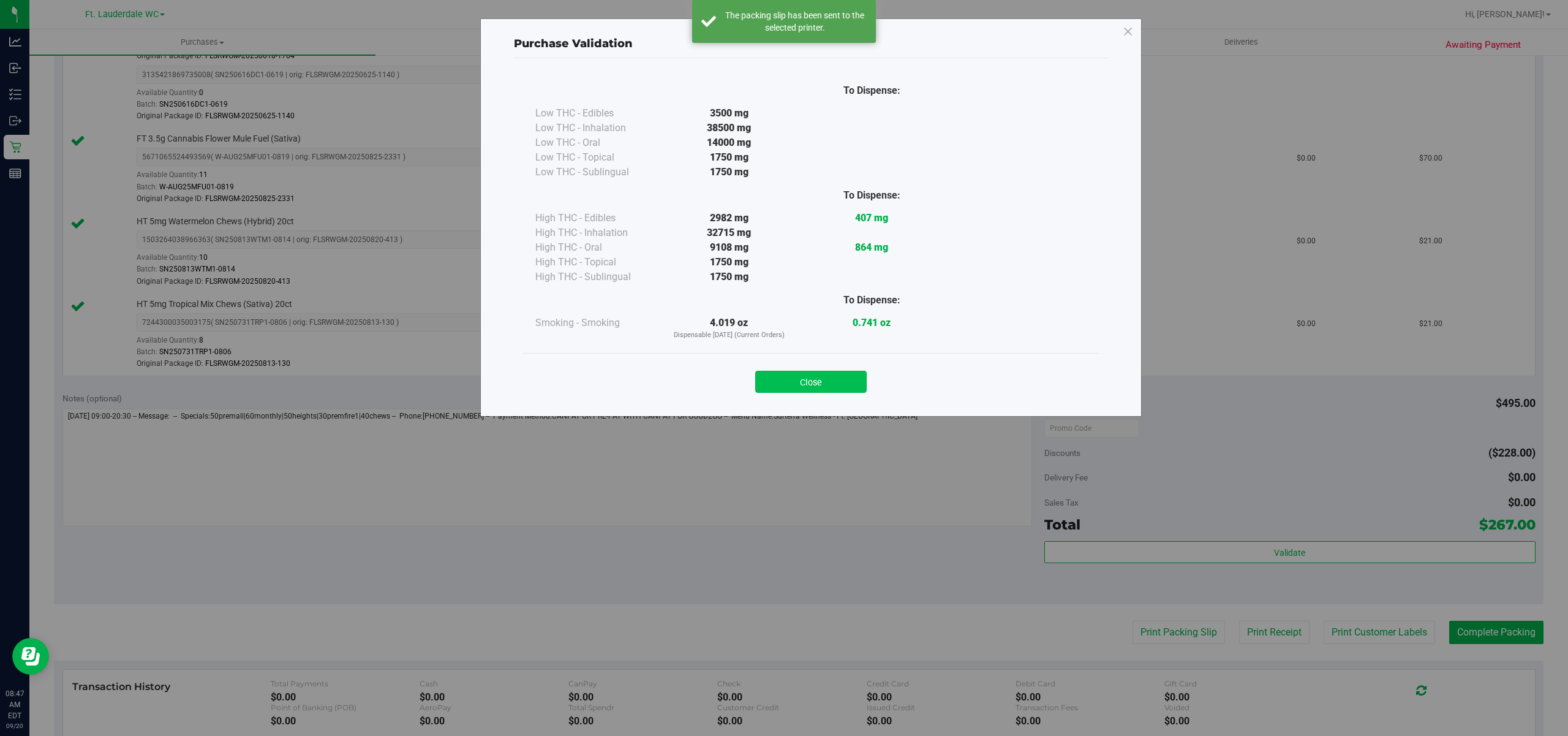
click at [838, 388] on button "Close" at bounding box center [810, 382] width 111 height 22
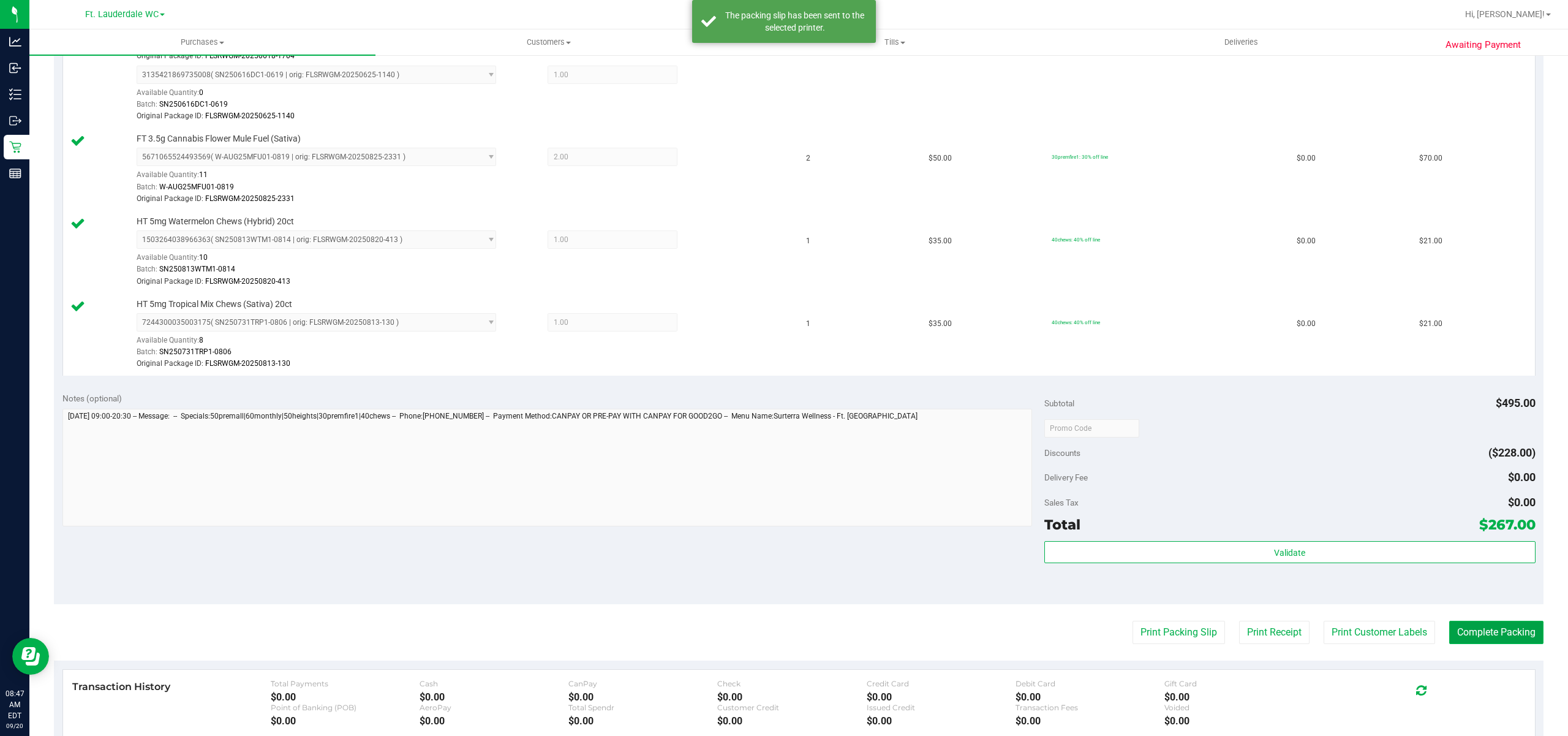
click at [1487, 644] on button "Complete Packing" at bounding box center [1496, 632] width 94 height 23
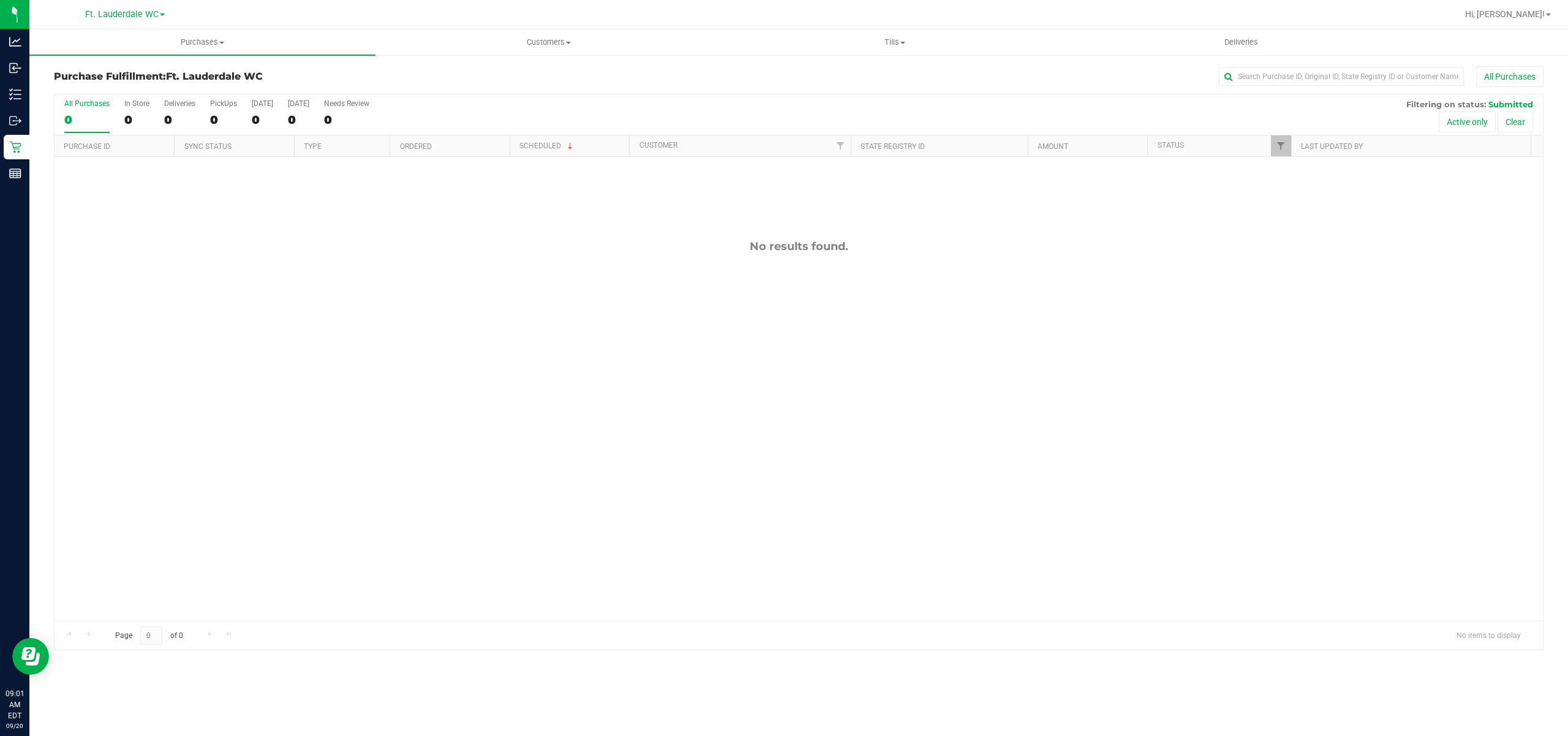
click at [102, 118] on div "0" at bounding box center [87, 119] width 45 height 14
click at [0, 0] on input "All Purchases 0" at bounding box center [0, 0] width 0 height 0
click at [713, 421] on div "No results found." at bounding box center [799, 430] width 1489 height 546
